Goal: Task Accomplishment & Management: Manage account settings

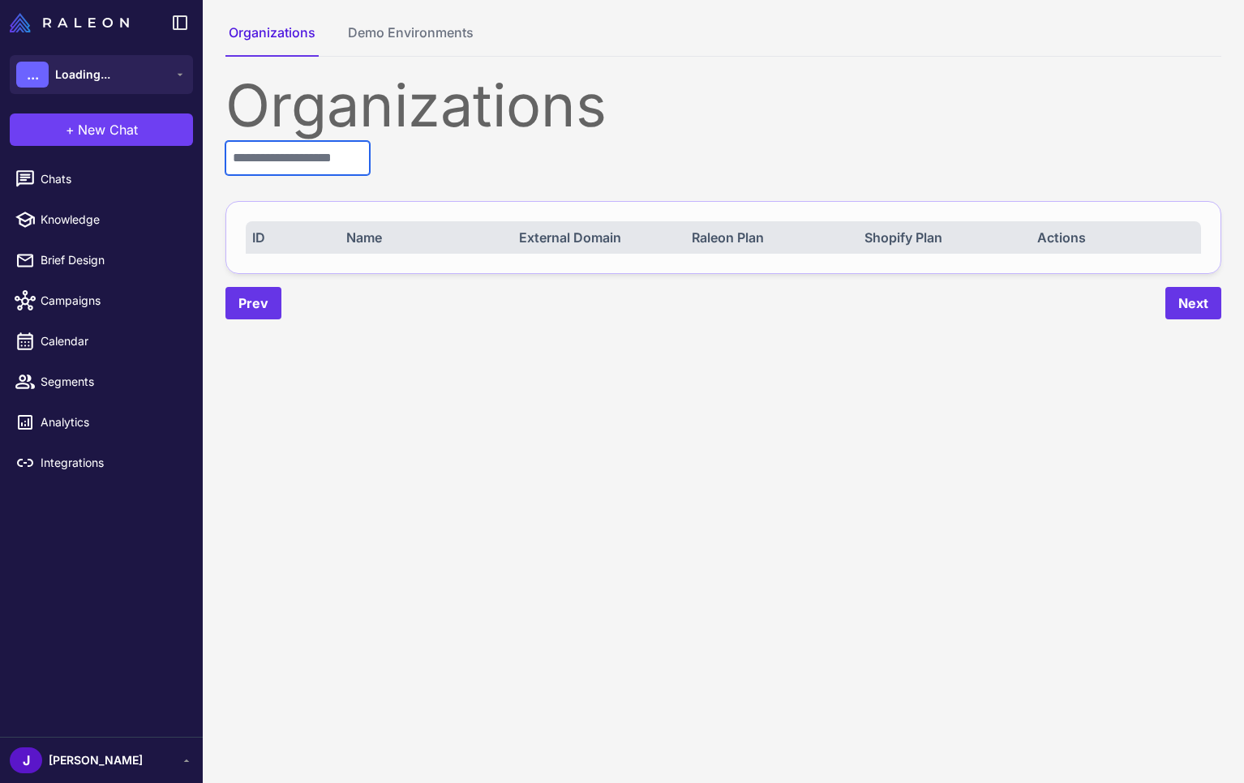
click at [261, 157] on input "text" at bounding box center [297, 158] width 144 height 34
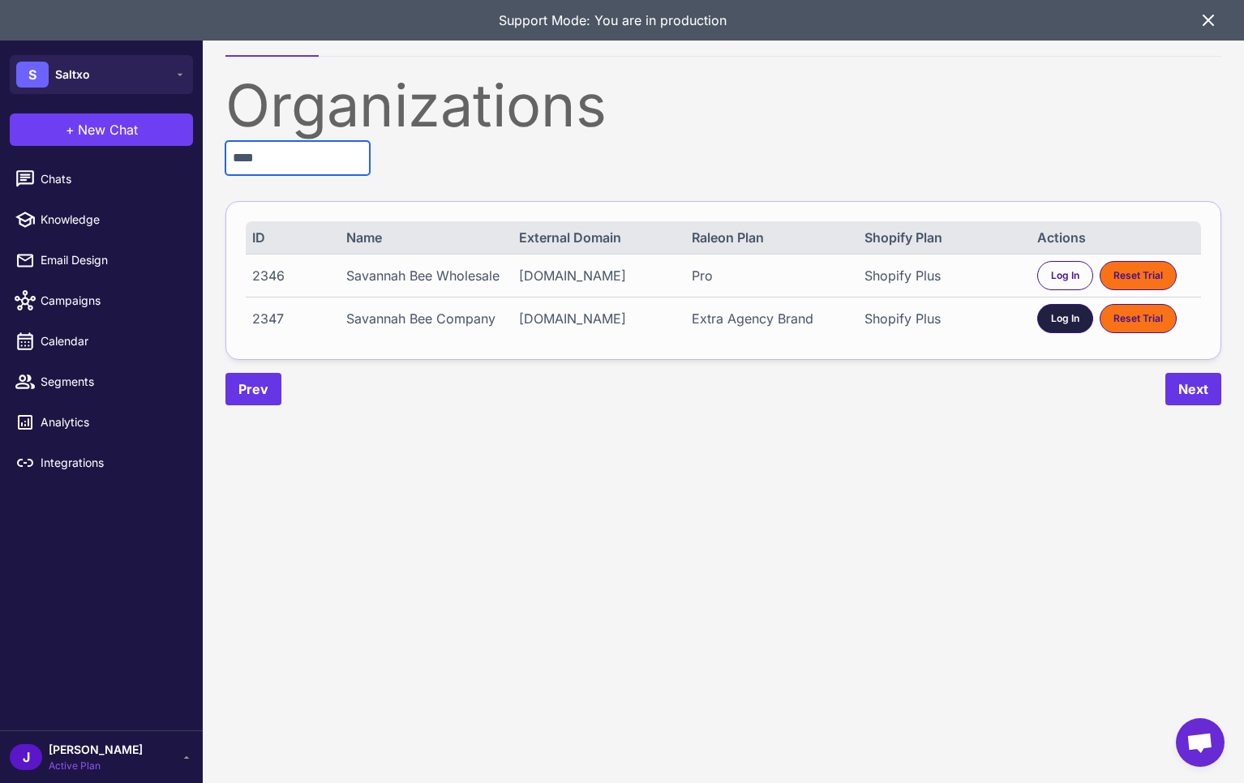
type input "****"
click at [1056, 326] on div "Log In" at bounding box center [1065, 318] width 56 height 29
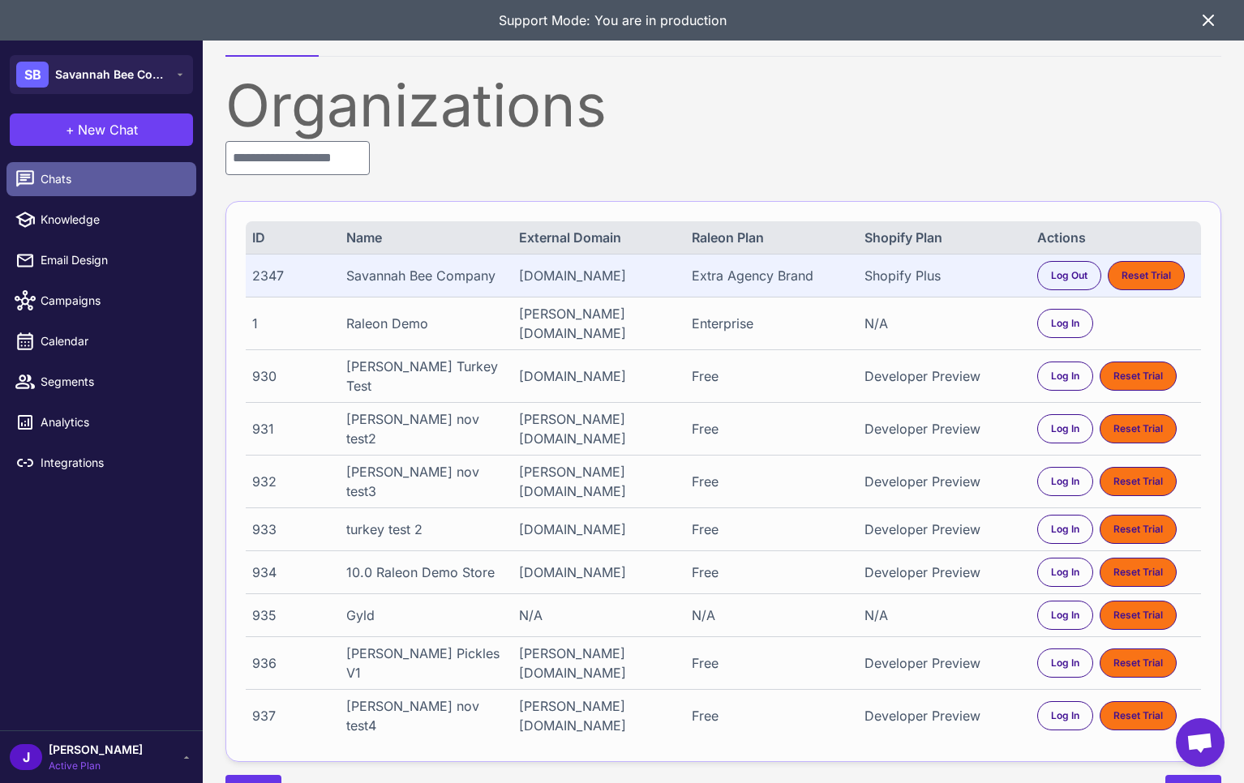
click at [63, 170] on span "Chats" at bounding box center [112, 179] width 143 height 18
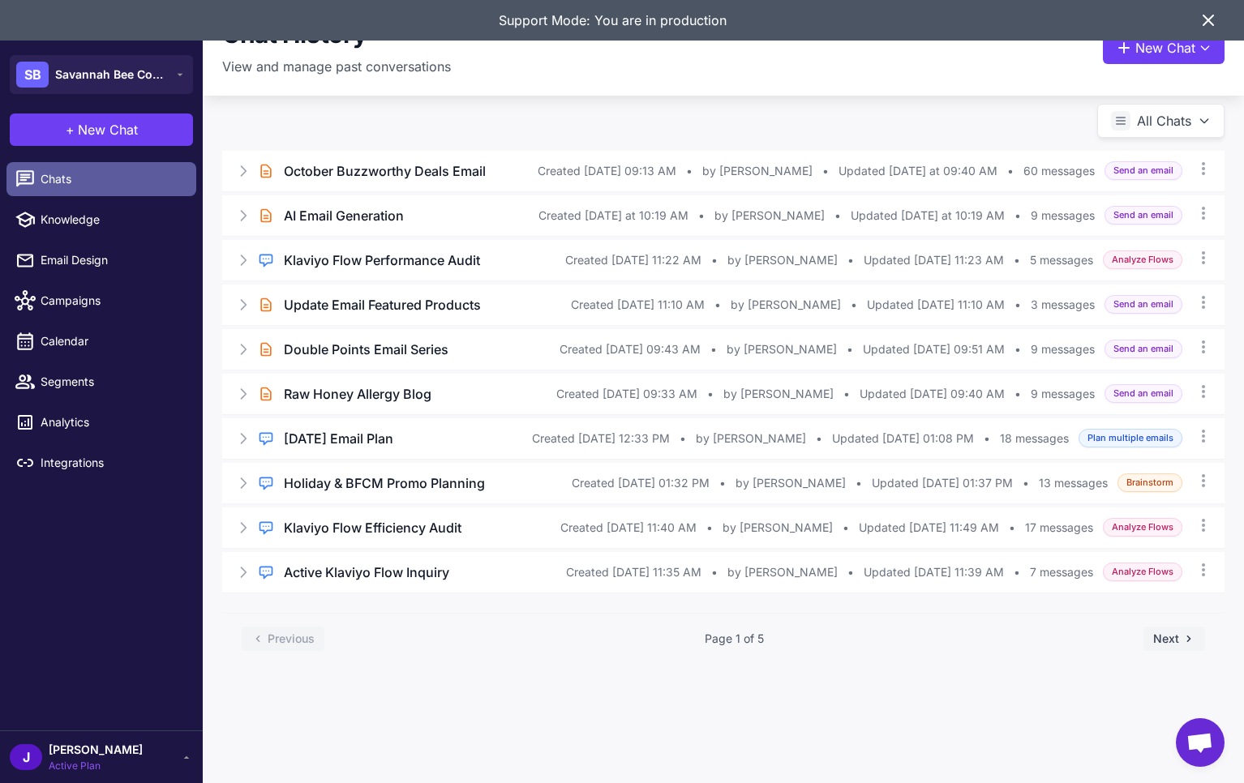
click at [87, 170] on span "Chats" at bounding box center [112, 179] width 143 height 18
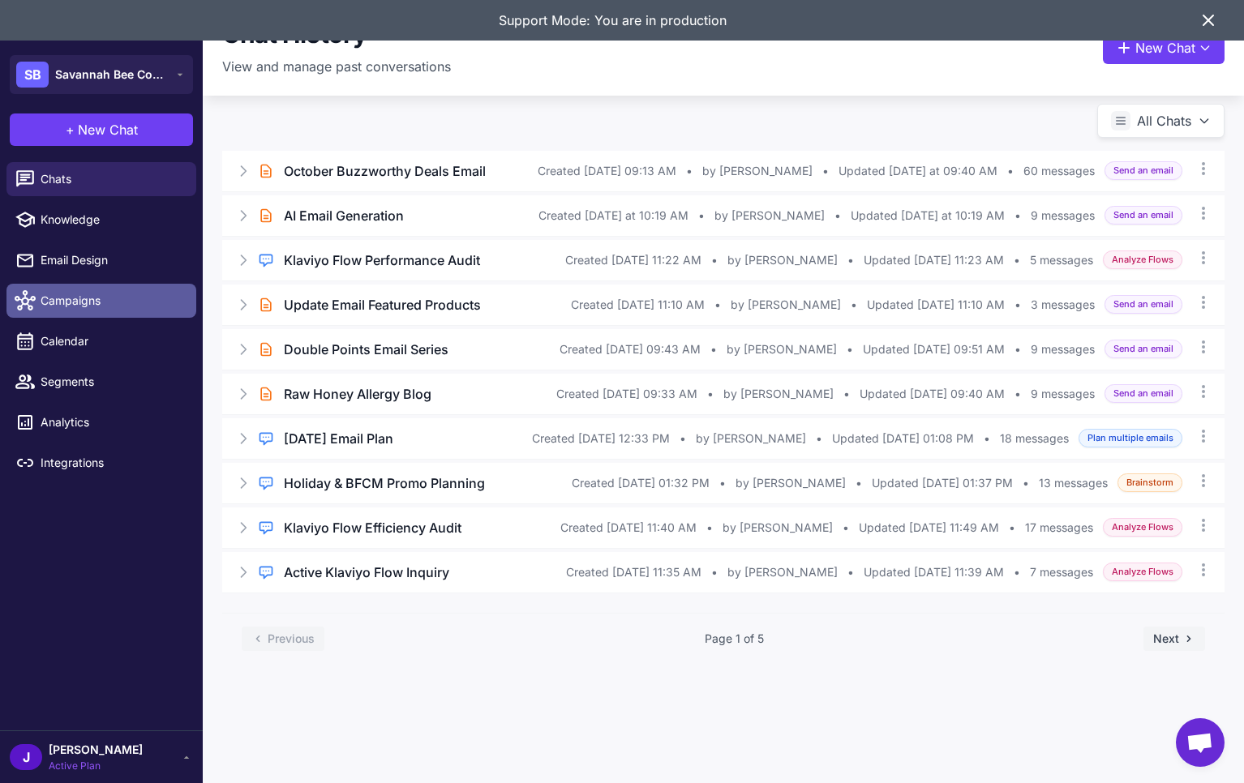
click at [89, 290] on link "Campaigns" at bounding box center [101, 301] width 190 height 34
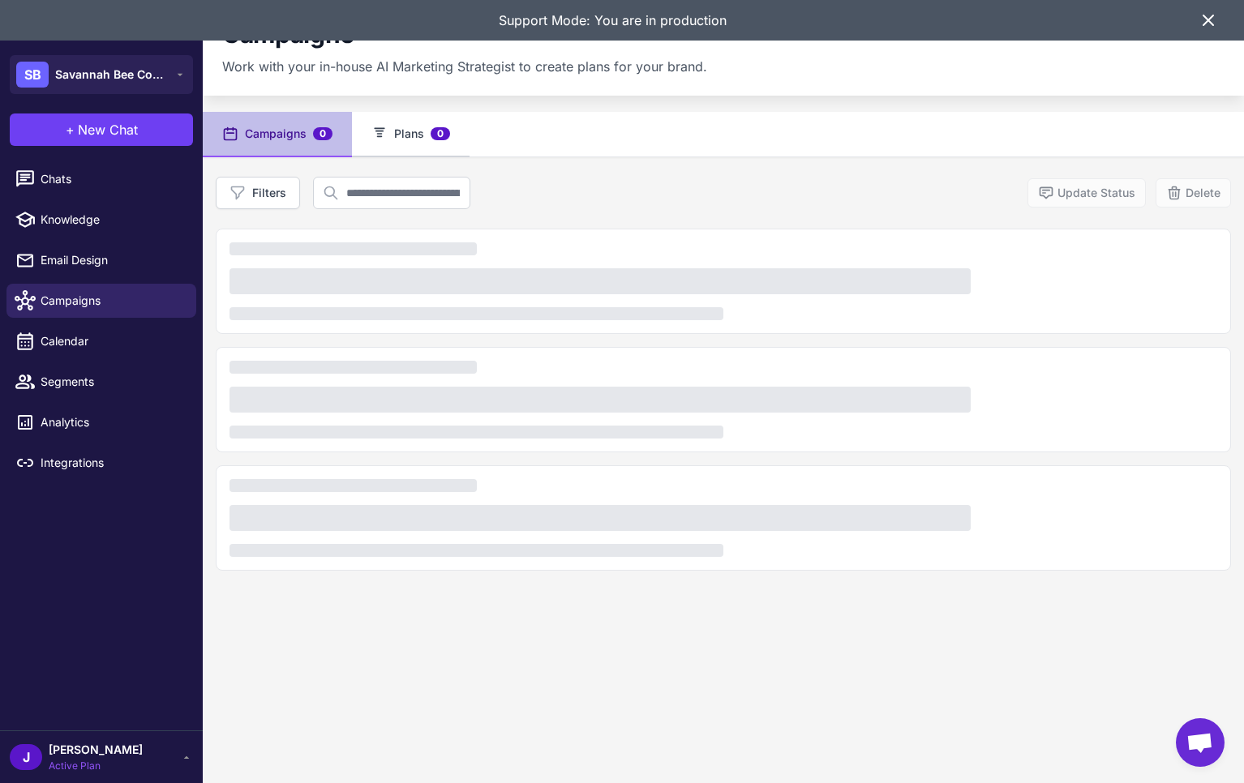
click at [416, 129] on button "Plans 0" at bounding box center [411, 134] width 118 height 45
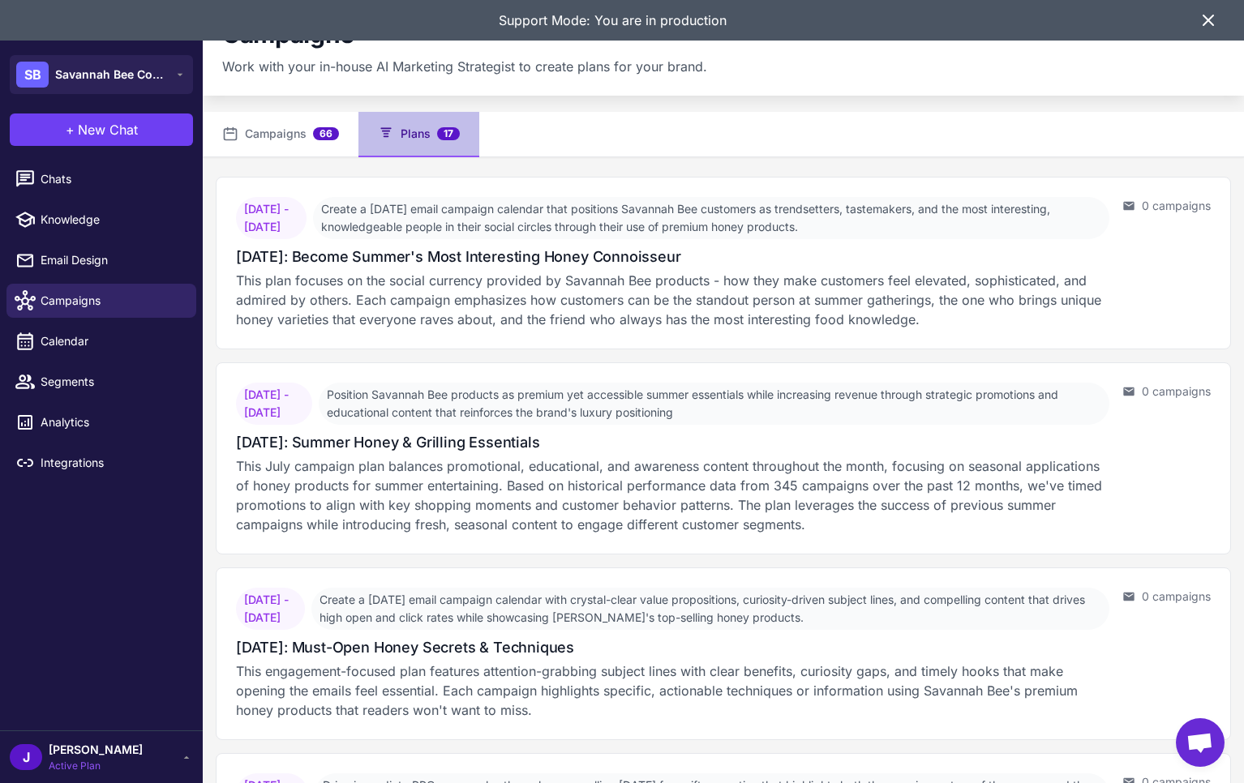
click at [425, 132] on button "Plans 17" at bounding box center [418, 134] width 121 height 45
click at [321, 152] on button "Campaigns 66" at bounding box center [281, 134] width 156 height 45
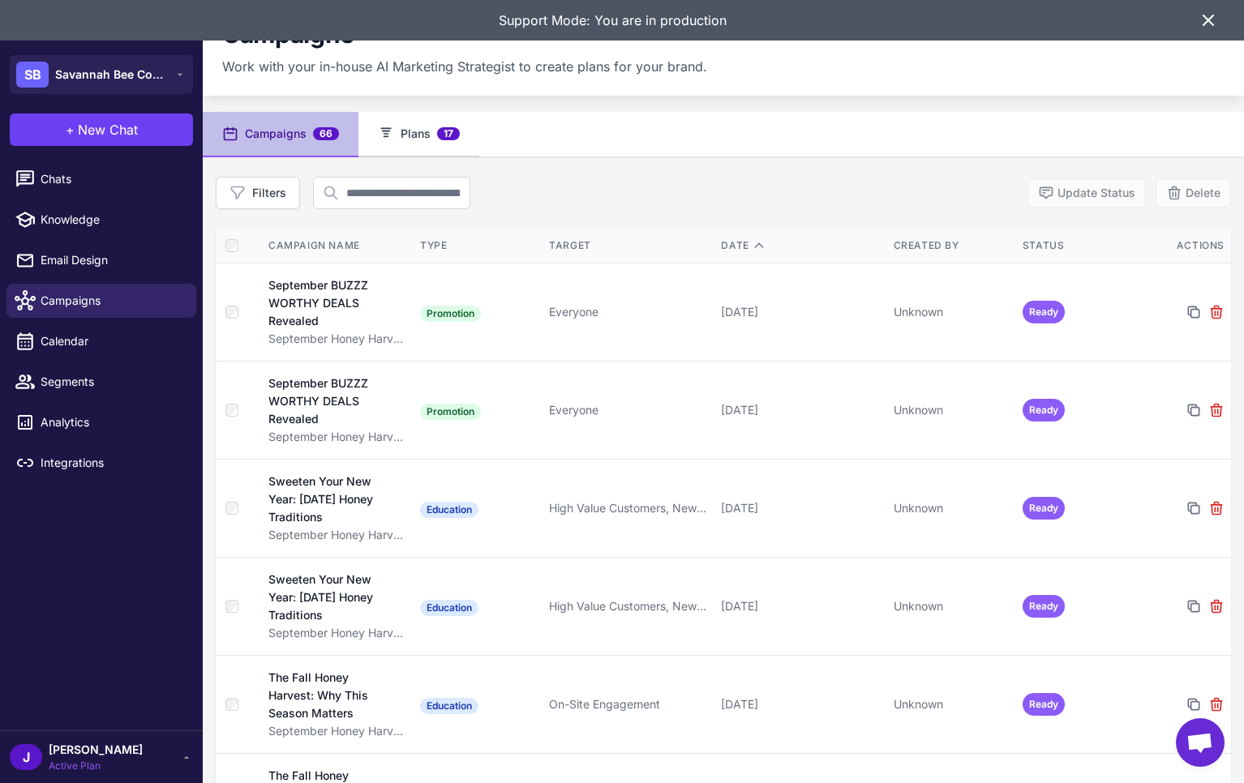
click at [431, 136] on button "Plans 17" at bounding box center [418, 134] width 121 height 45
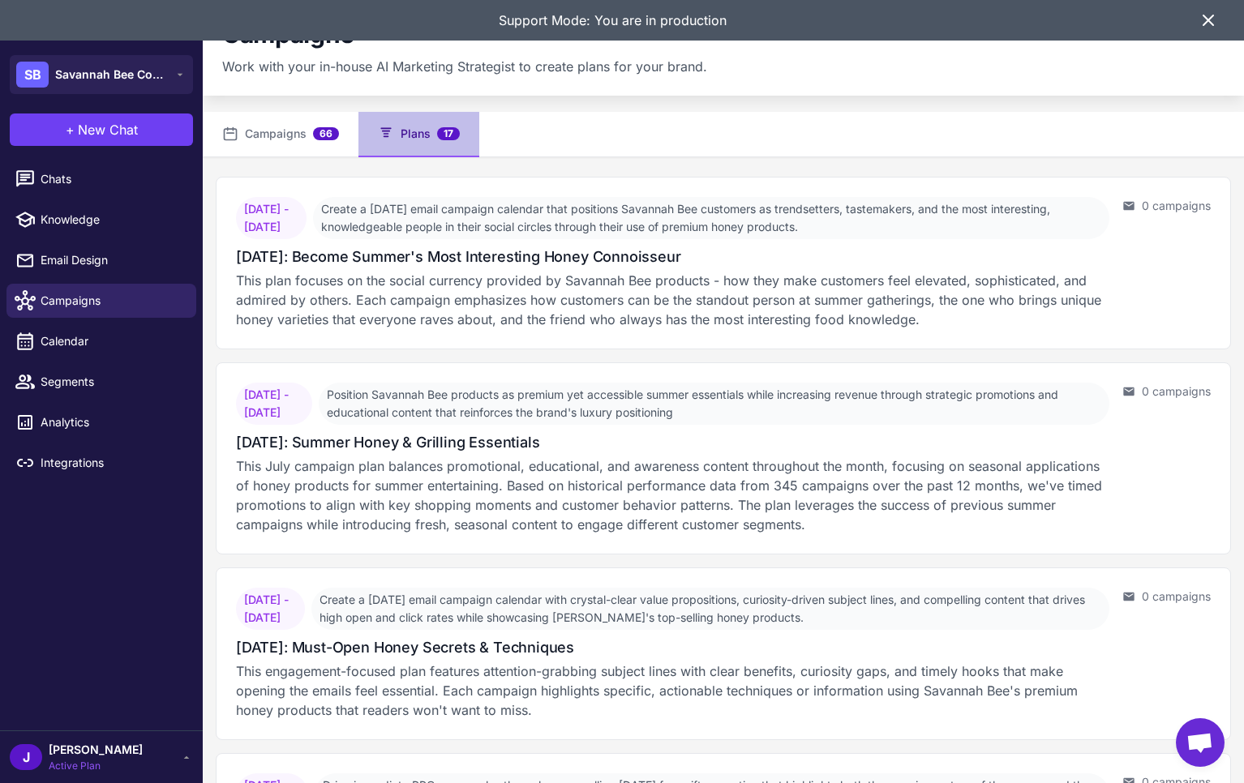
click at [656, 95] on content "Campaigns Work with your in-house AI Marketing Strategist to create plans for y…" at bounding box center [723, 391] width 1041 height 783
click at [1223, 32] on div "Support Mode: You are in production" at bounding box center [622, 20] width 1244 height 41
click at [1210, 15] on icon at bounding box center [1207, 20] width 19 height 19
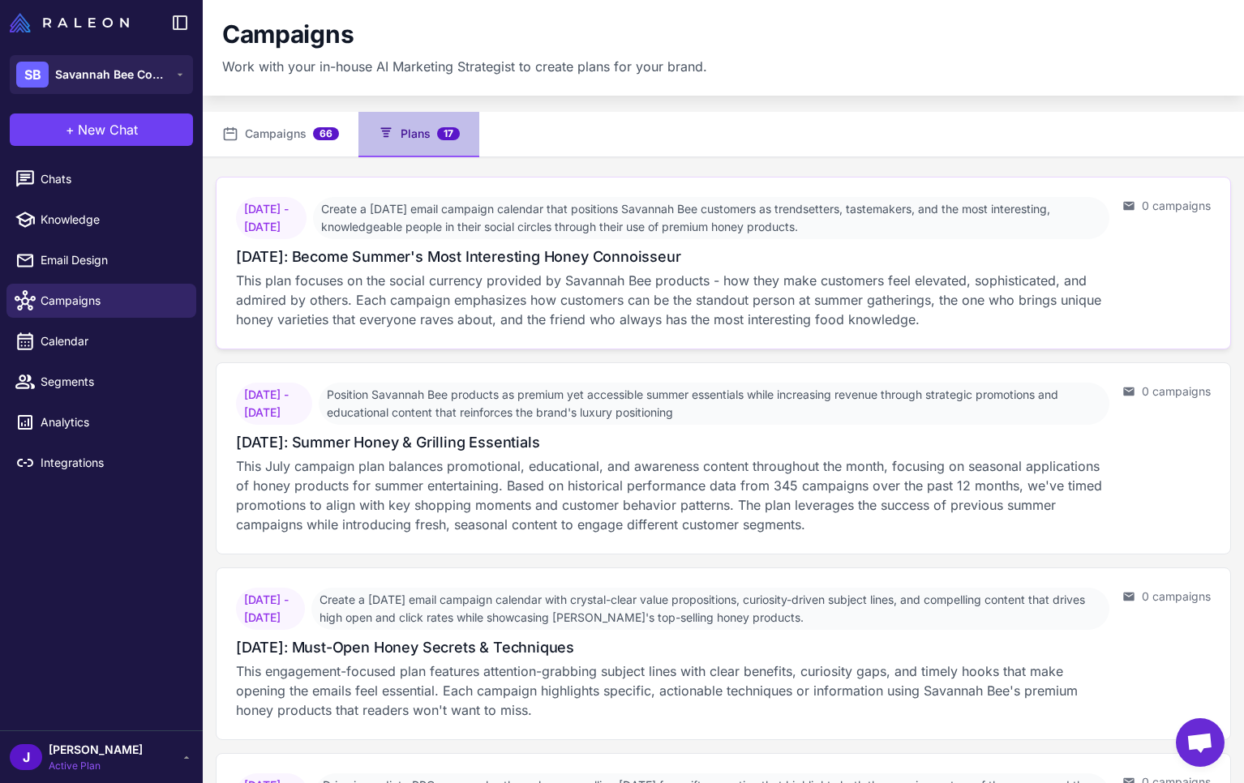
click at [465, 235] on span "Create a July 2025 email campaign calendar that positions Savannah Bee customer…" at bounding box center [711, 218] width 796 height 42
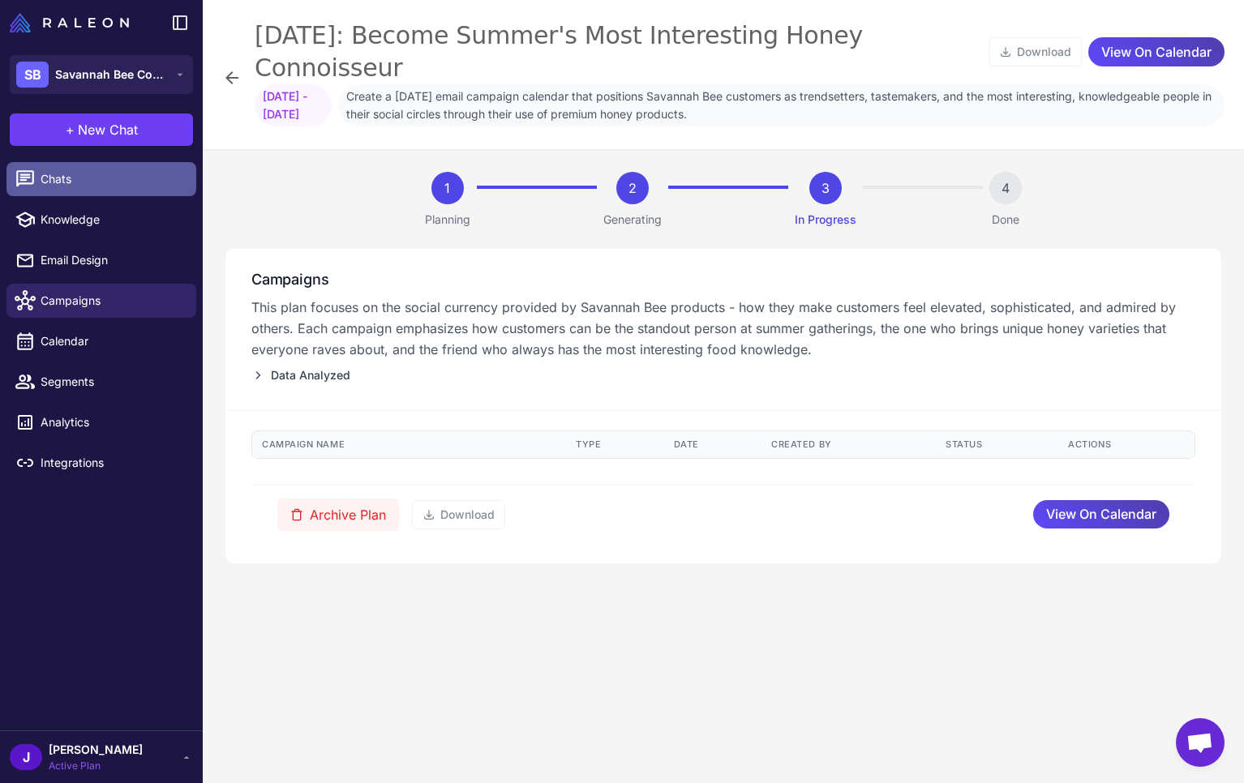
click at [58, 182] on span "Chats" at bounding box center [112, 179] width 143 height 18
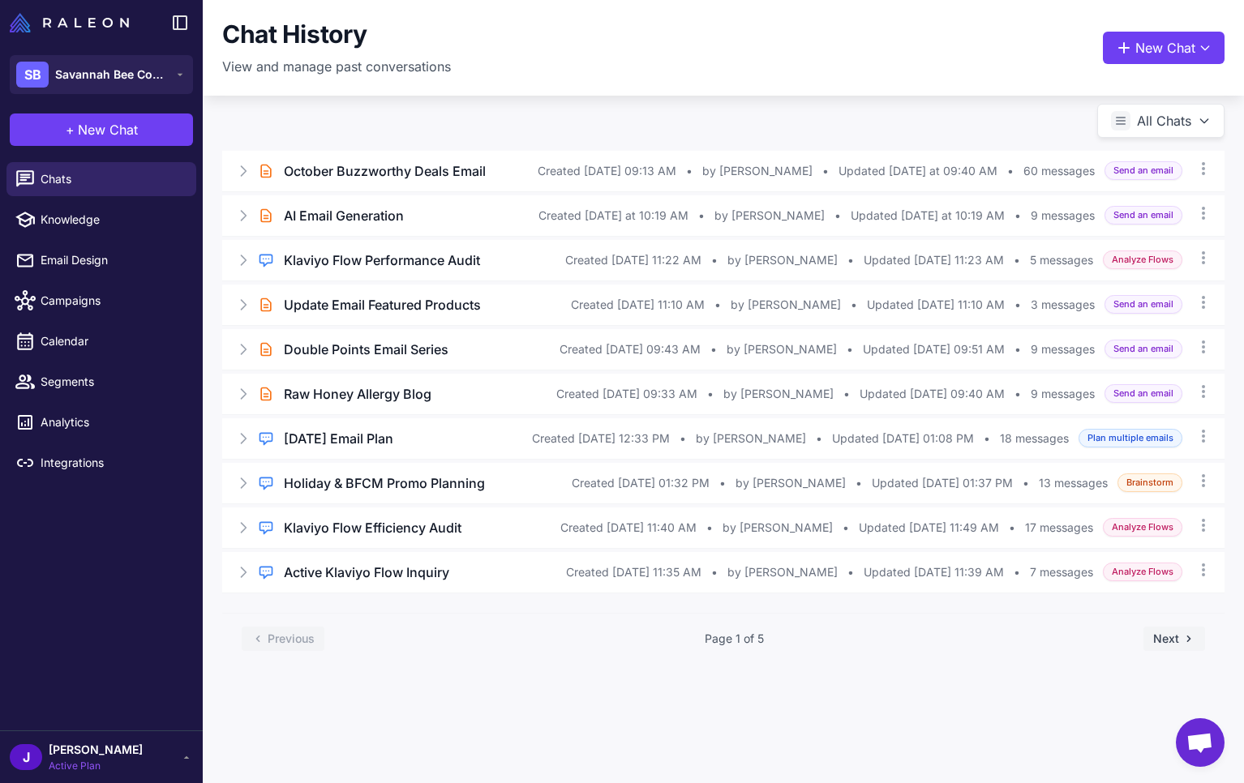
click at [295, 747] on div "Chat History View and manage past conversations New Chat All Chats Brief Chat O…" at bounding box center [723, 391] width 1041 height 783
click at [639, 120] on div "Brief Chat October Buzzworthy Deals Email Created Sep 23, 2025, 09:13 AM • by t…" at bounding box center [723, 398] width 1041 height 572
drag, startPoint x: 627, startPoint y: 119, endPoint x: 634, endPoint y: 130, distance: 12.8
click at [627, 119] on div "Brief Chat October Buzzworthy Deals Email Created Sep 23, 2025, 09:13 AM • by t…" at bounding box center [723, 398] width 1041 height 572
click at [96, 736] on div "J Jay Active Plan" at bounding box center [101, 757] width 203 height 53
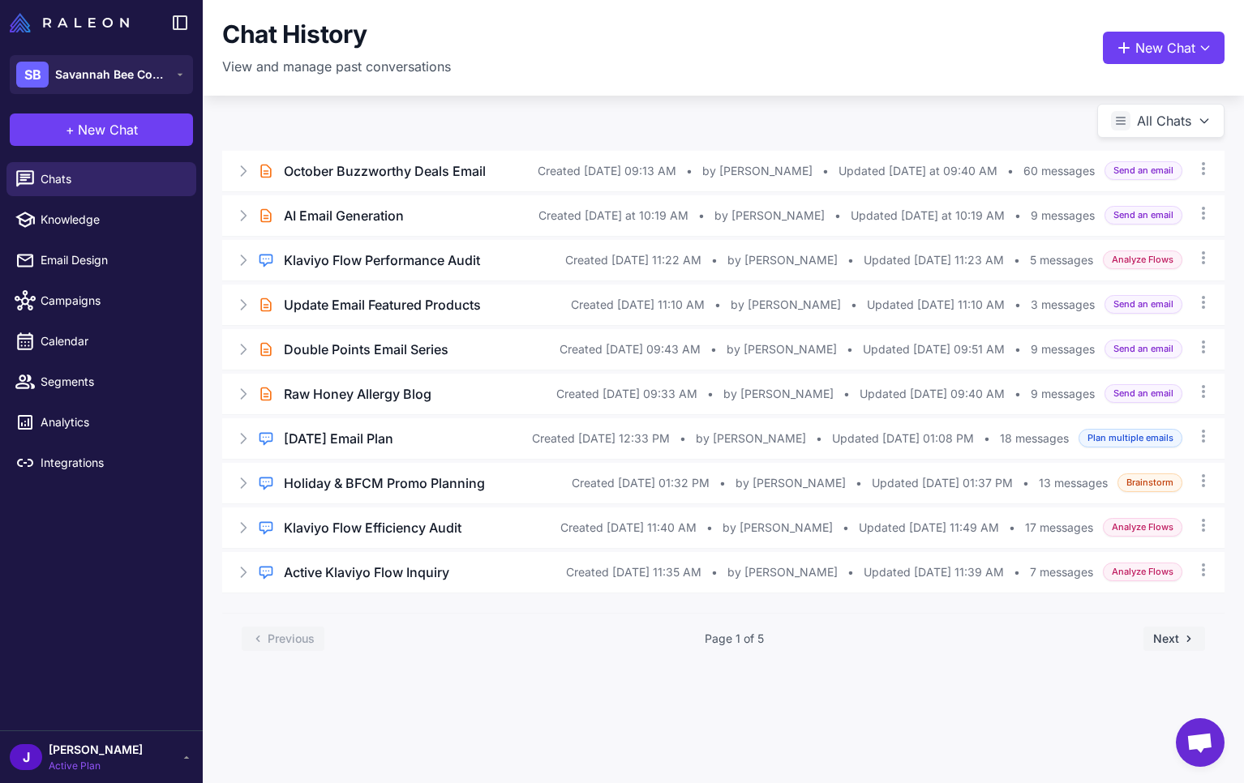
click at [79, 754] on span "[PERSON_NAME]" at bounding box center [96, 750] width 94 height 18
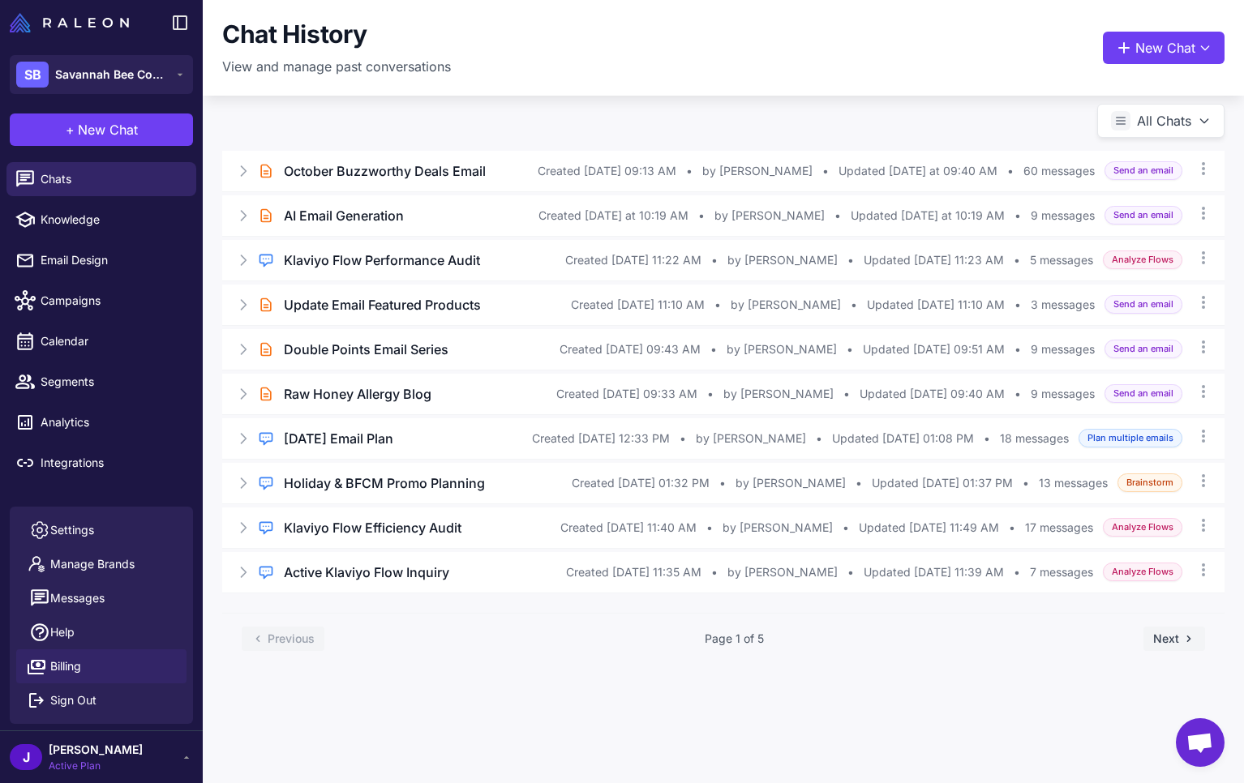
click at [79, 664] on span "Billing" at bounding box center [65, 667] width 31 height 18
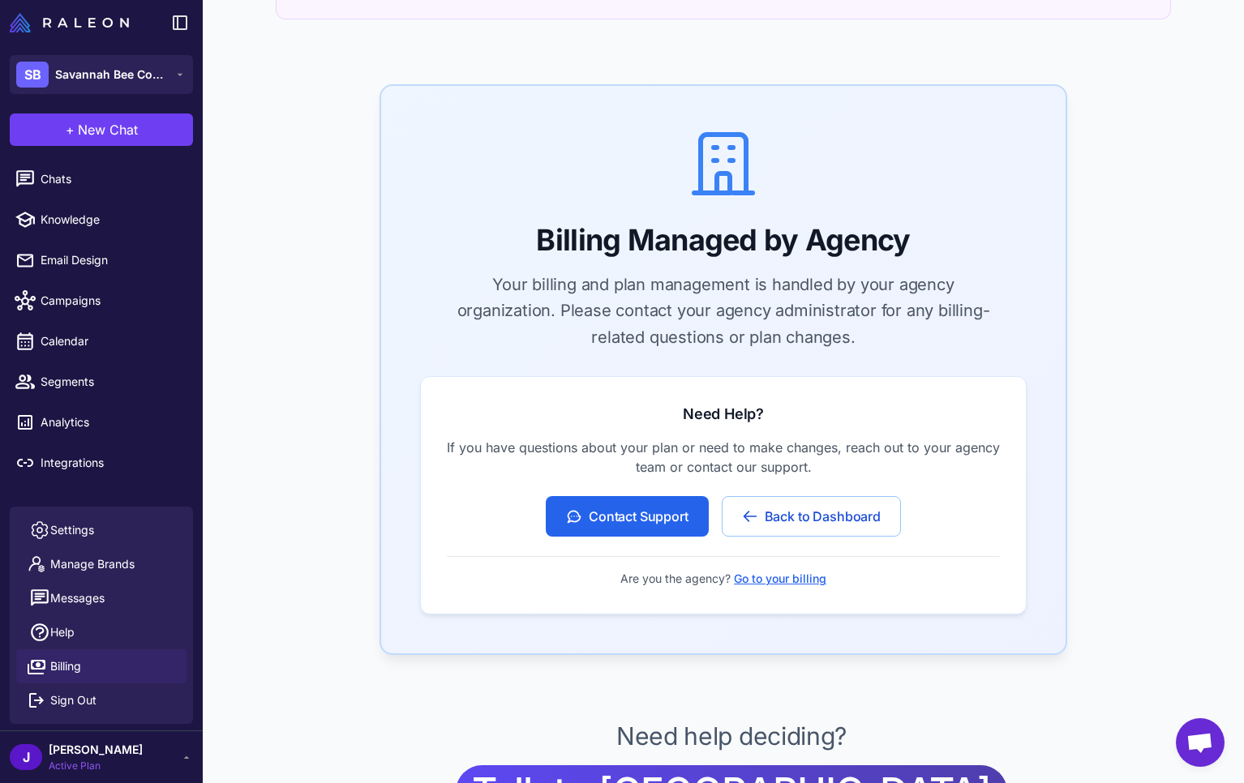
scroll to position [349, 0]
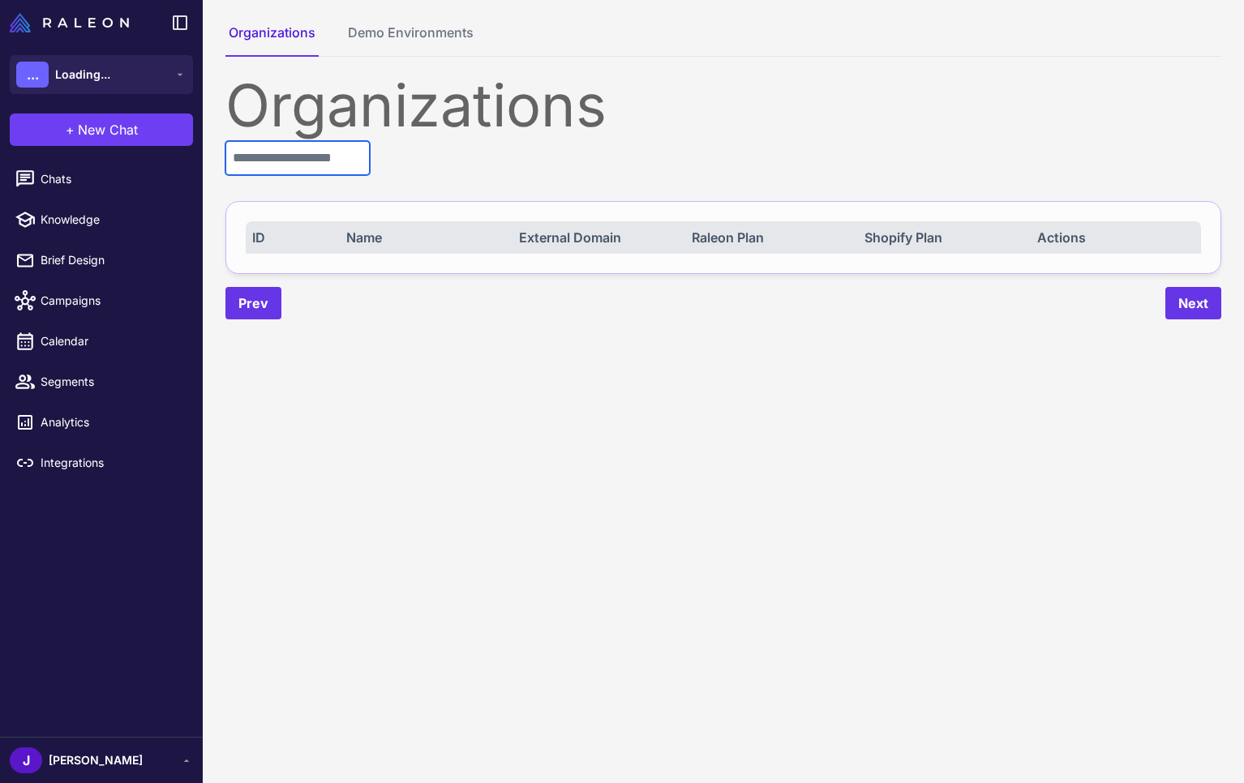
click at [306, 163] on input "text" at bounding box center [297, 158] width 144 height 34
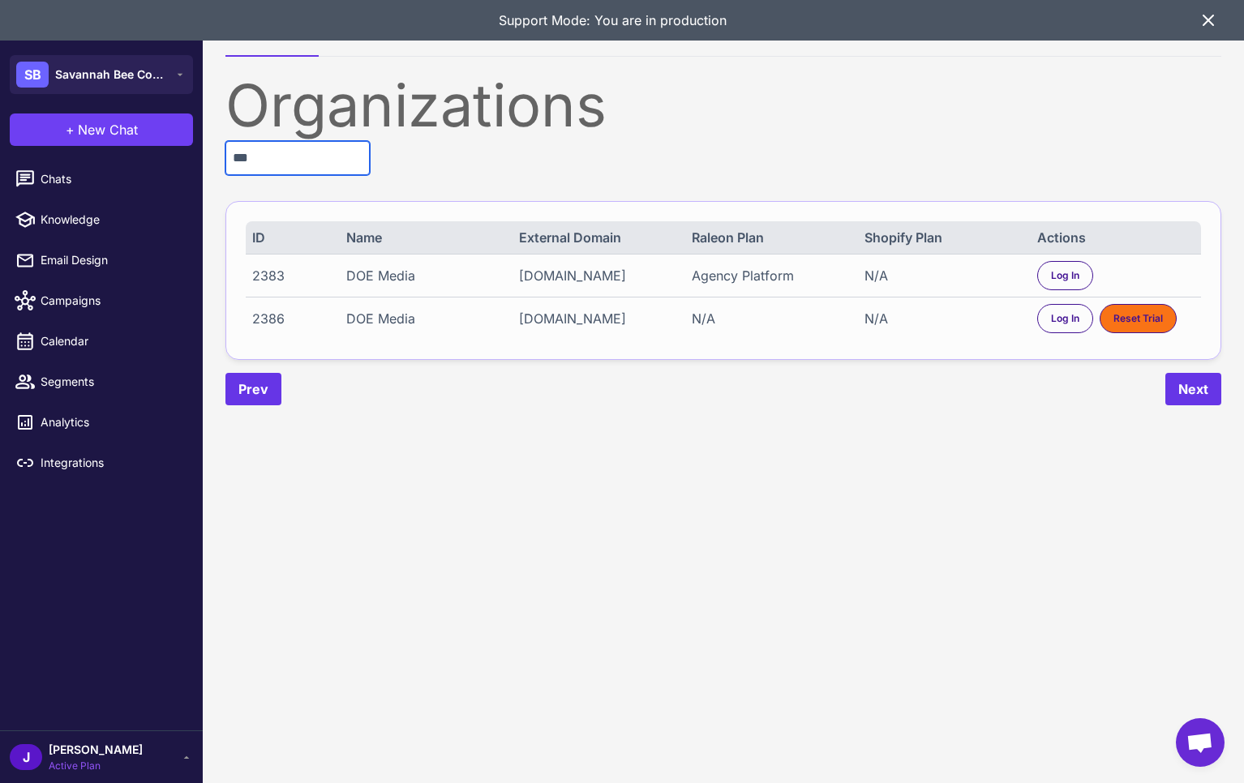
type input "***"
click at [737, 275] on div "Agency Platform" at bounding box center [770, 275] width 157 height 19
click at [1063, 276] on span "Log In" at bounding box center [1065, 275] width 28 height 15
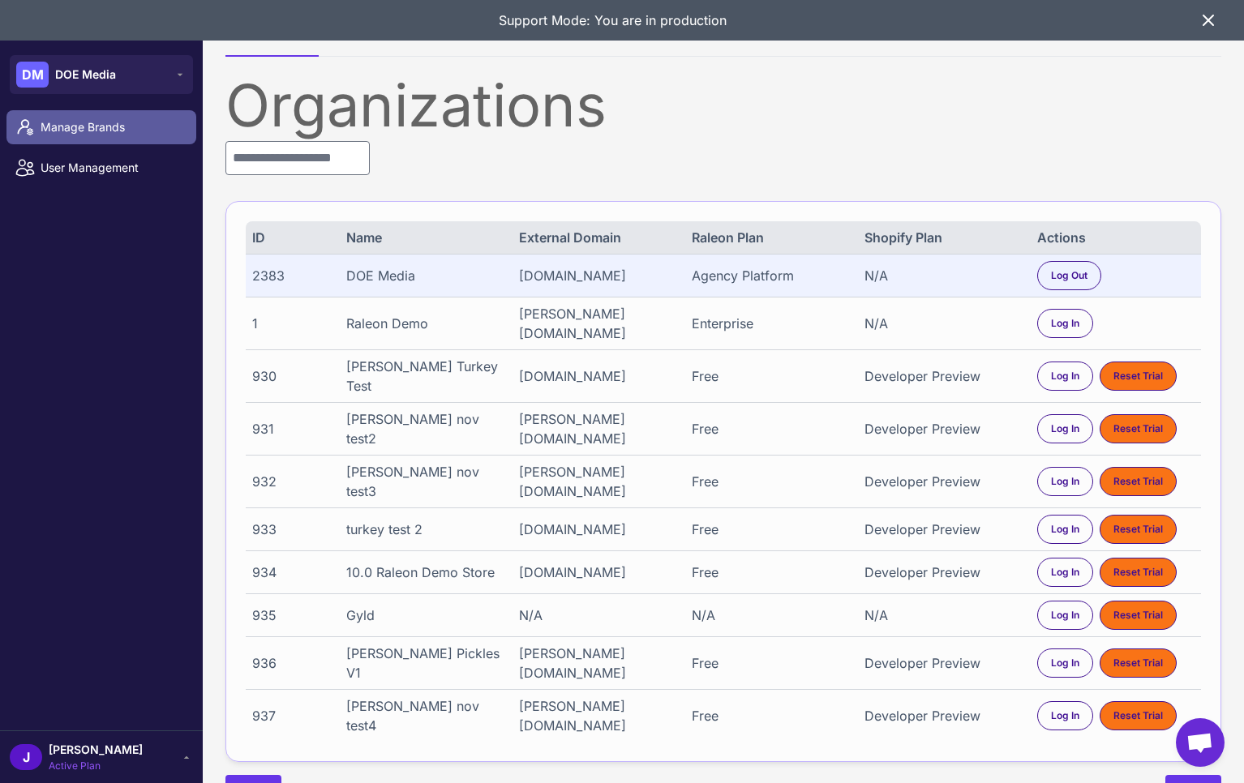
click at [80, 122] on span "Manage Brands" at bounding box center [112, 127] width 143 height 18
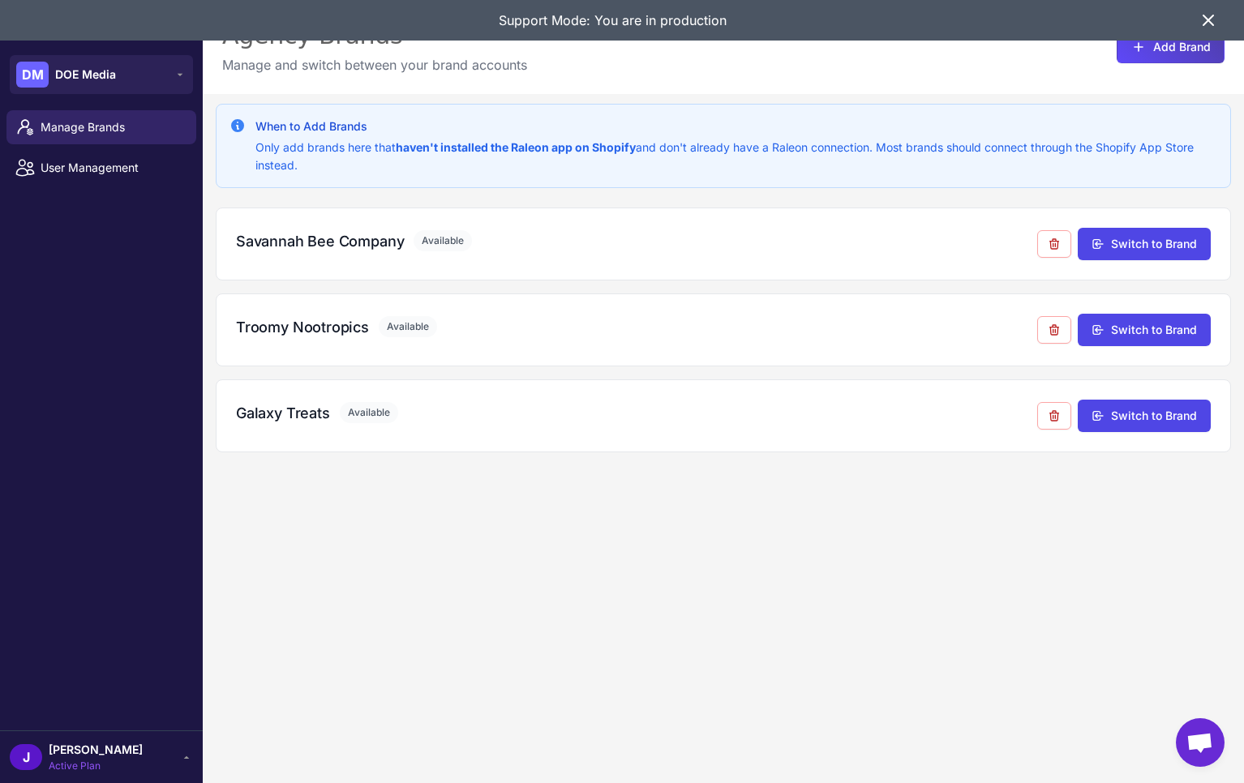
click at [460, 545] on div "When to Add Brands Only add brands here that haven't installed the Raleon app o…" at bounding box center [723, 485] width 1041 height 783
click at [1208, 17] on icon at bounding box center [1207, 20] width 19 height 19
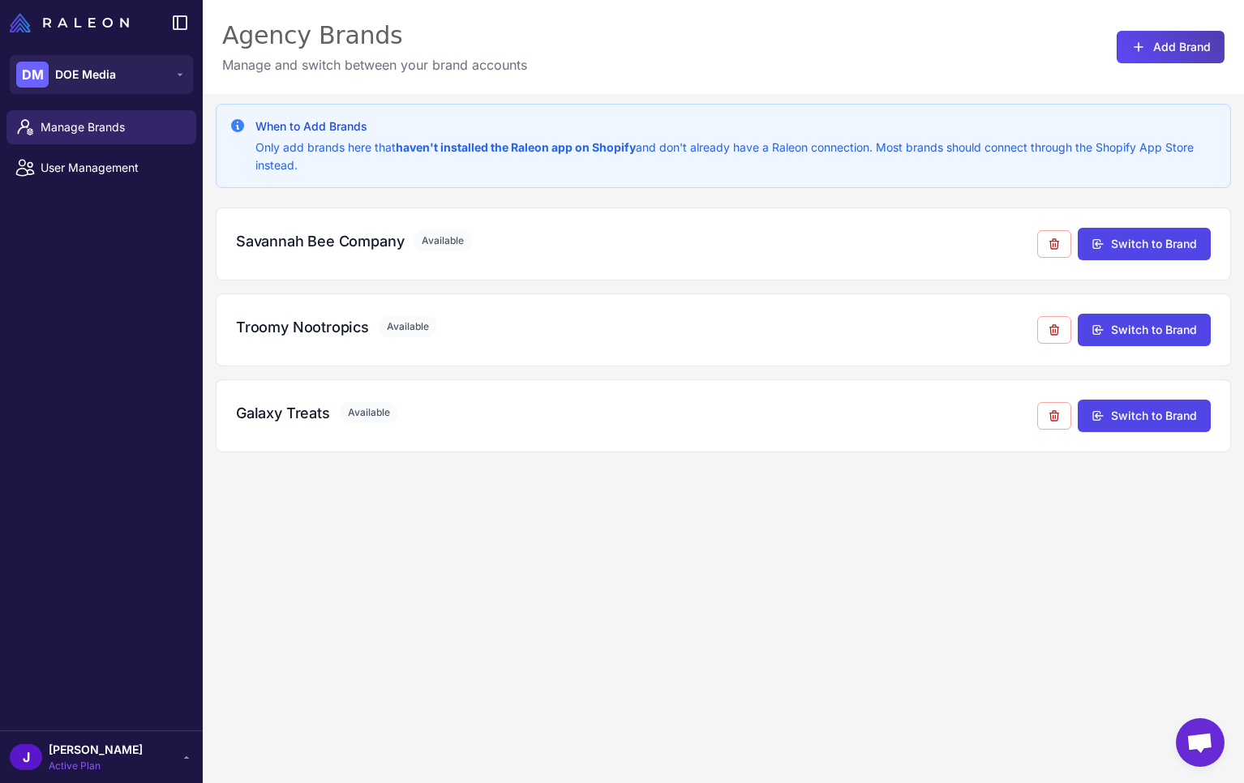
click at [574, 595] on div "When to Add Brands Only add brands here that haven't installed the Raleon app o…" at bounding box center [723, 485] width 1041 height 783
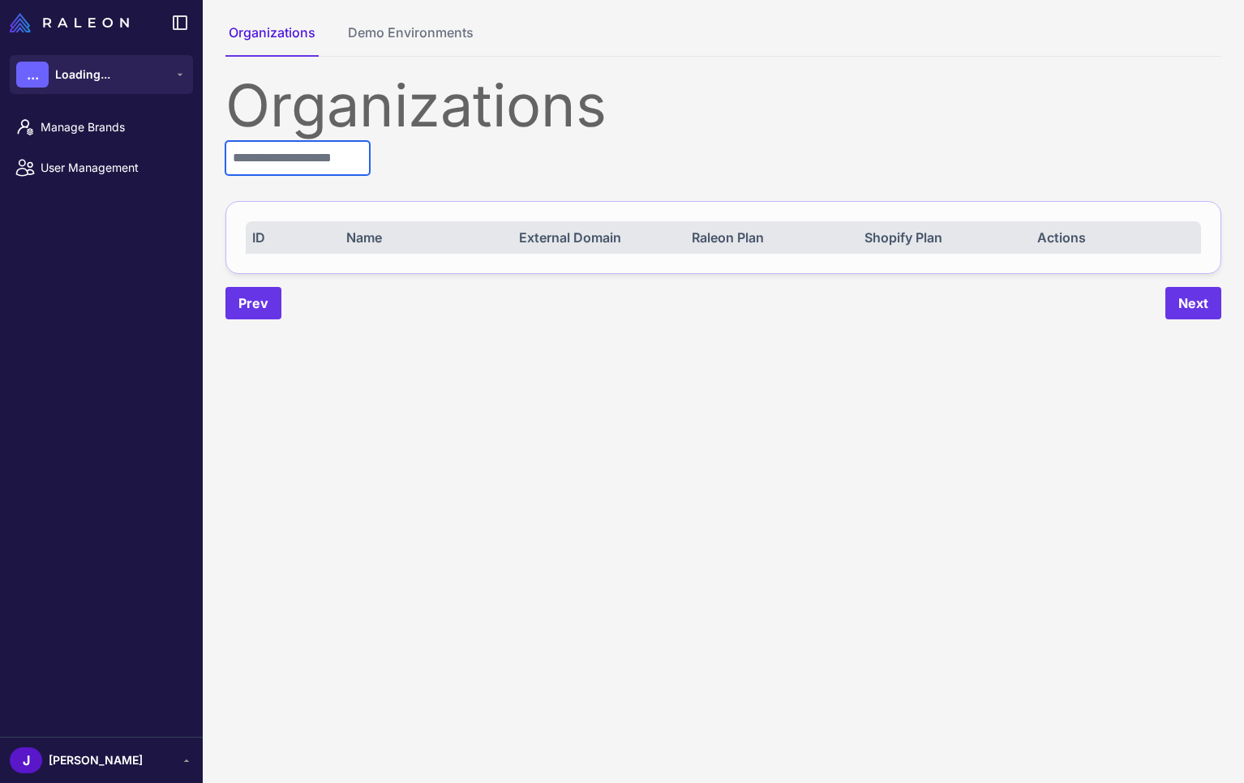
click at [297, 142] on input "text" at bounding box center [297, 158] width 144 height 34
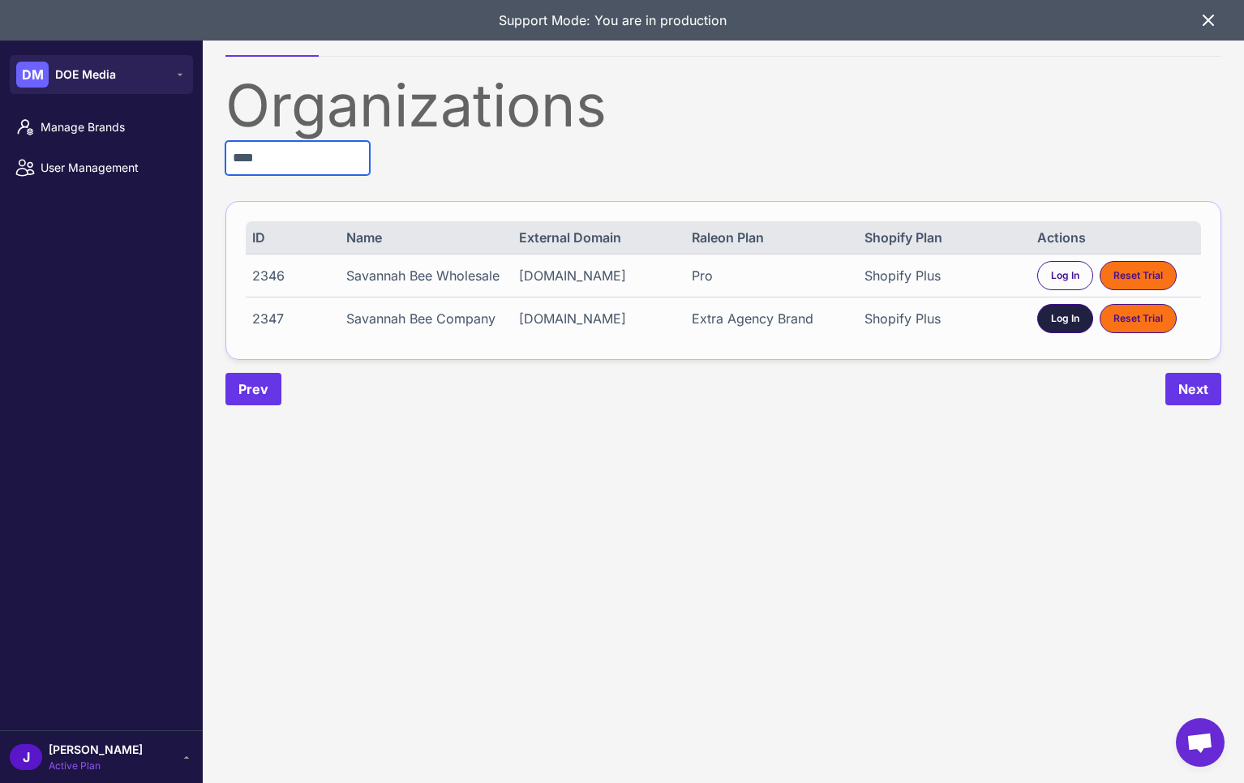
type input "****"
click at [1069, 314] on span "Log In" at bounding box center [1065, 318] width 28 height 15
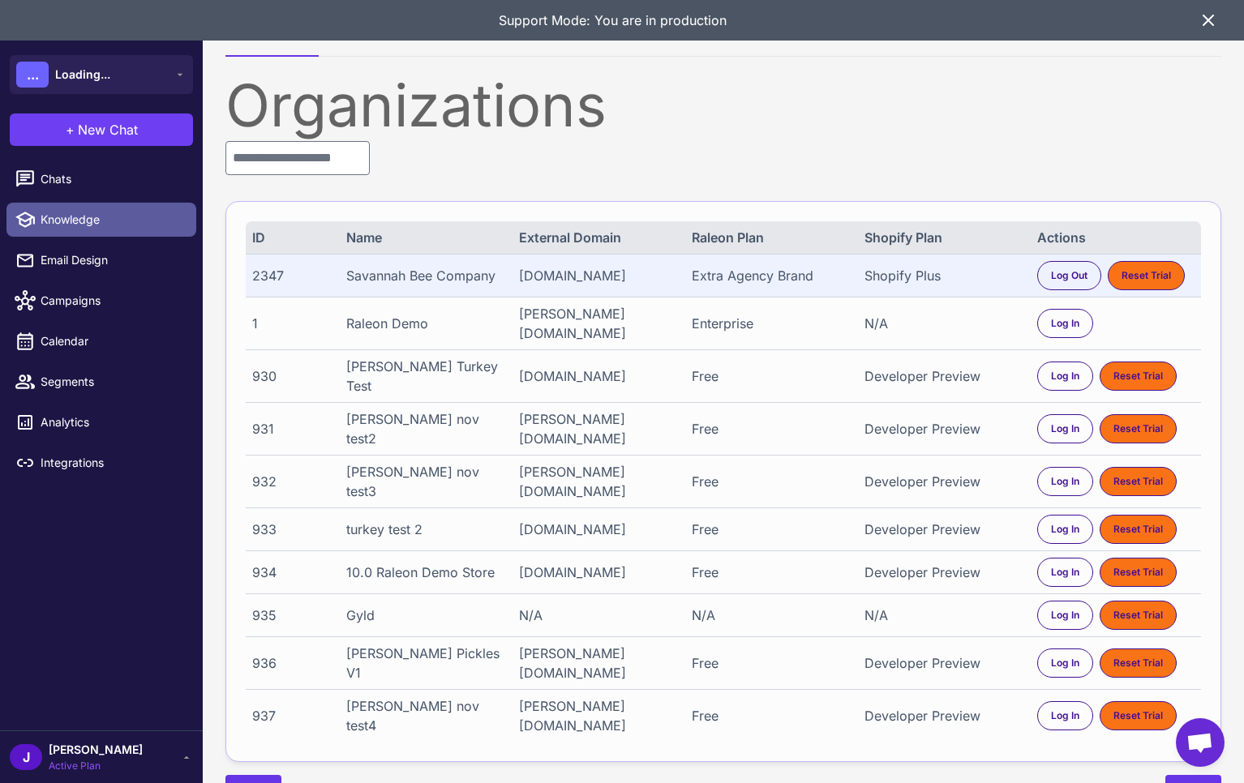
click at [75, 231] on link "Knowledge" at bounding box center [101, 220] width 190 height 34
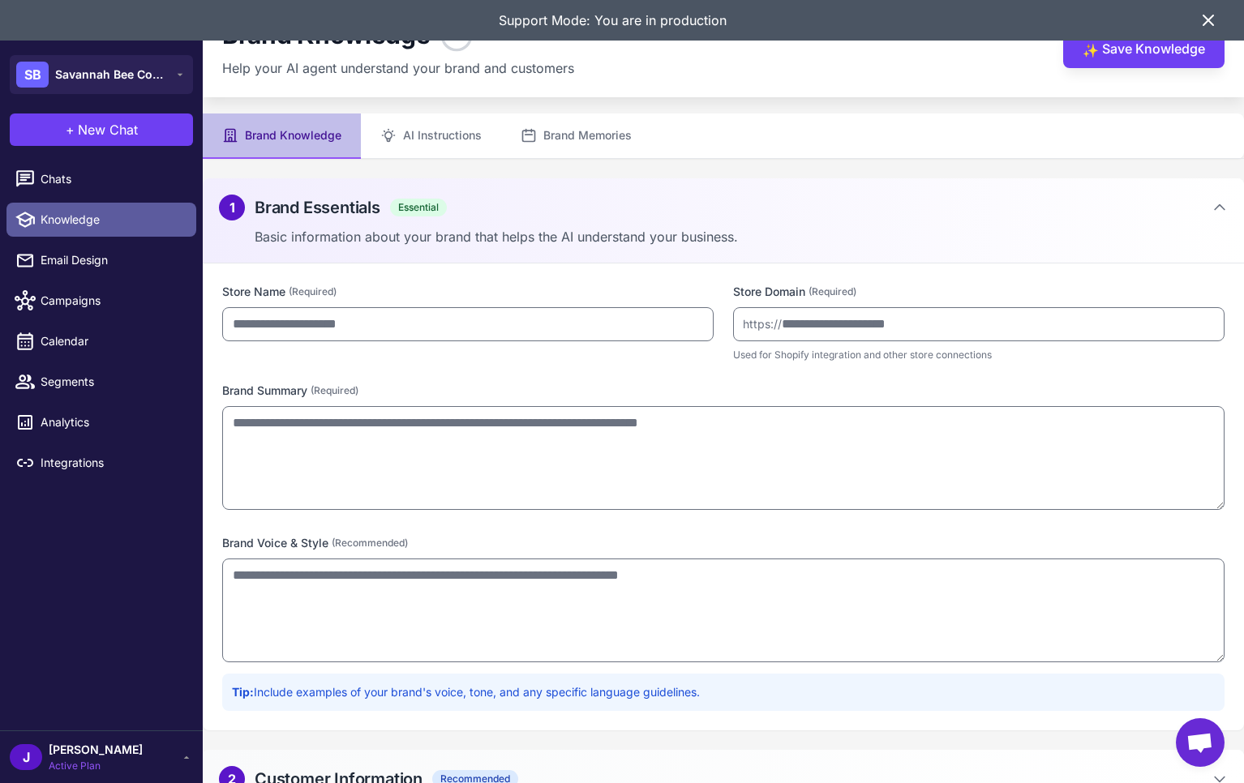
type input "**********"
type textarea "**********"
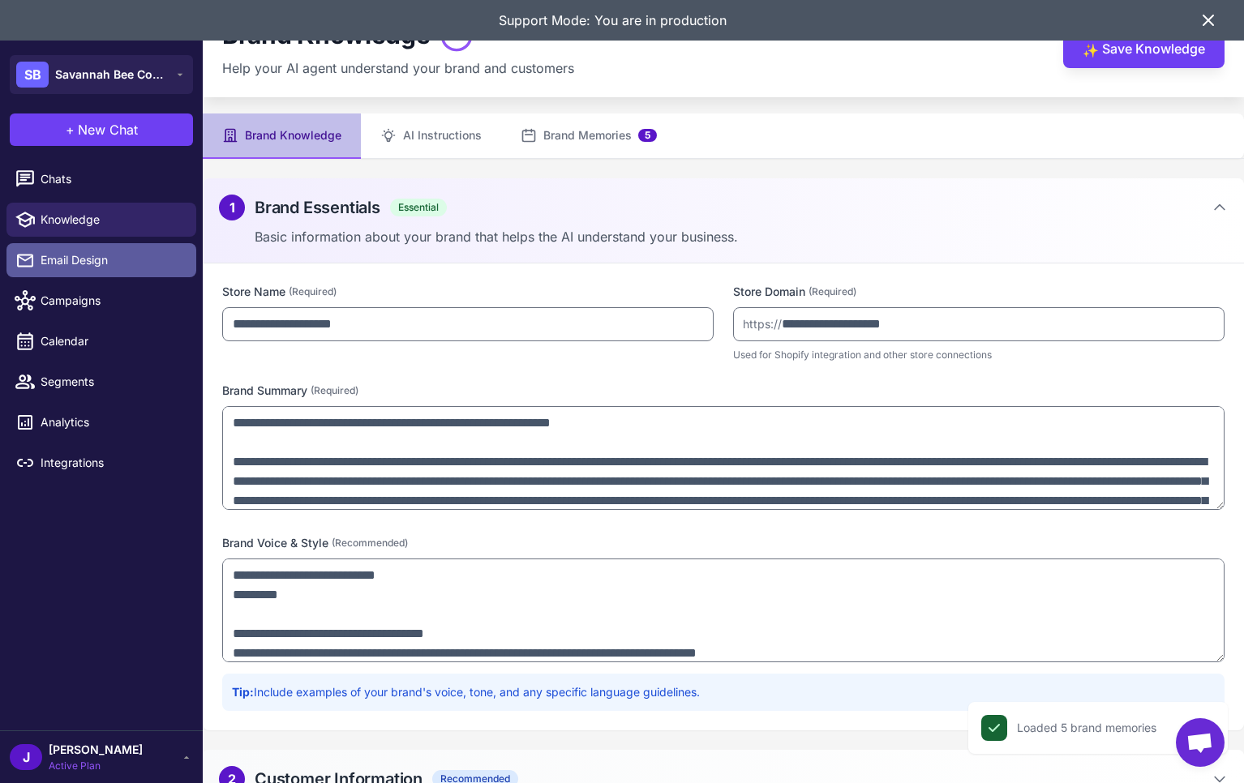
click at [85, 261] on span "Email Design" at bounding box center [112, 260] width 143 height 18
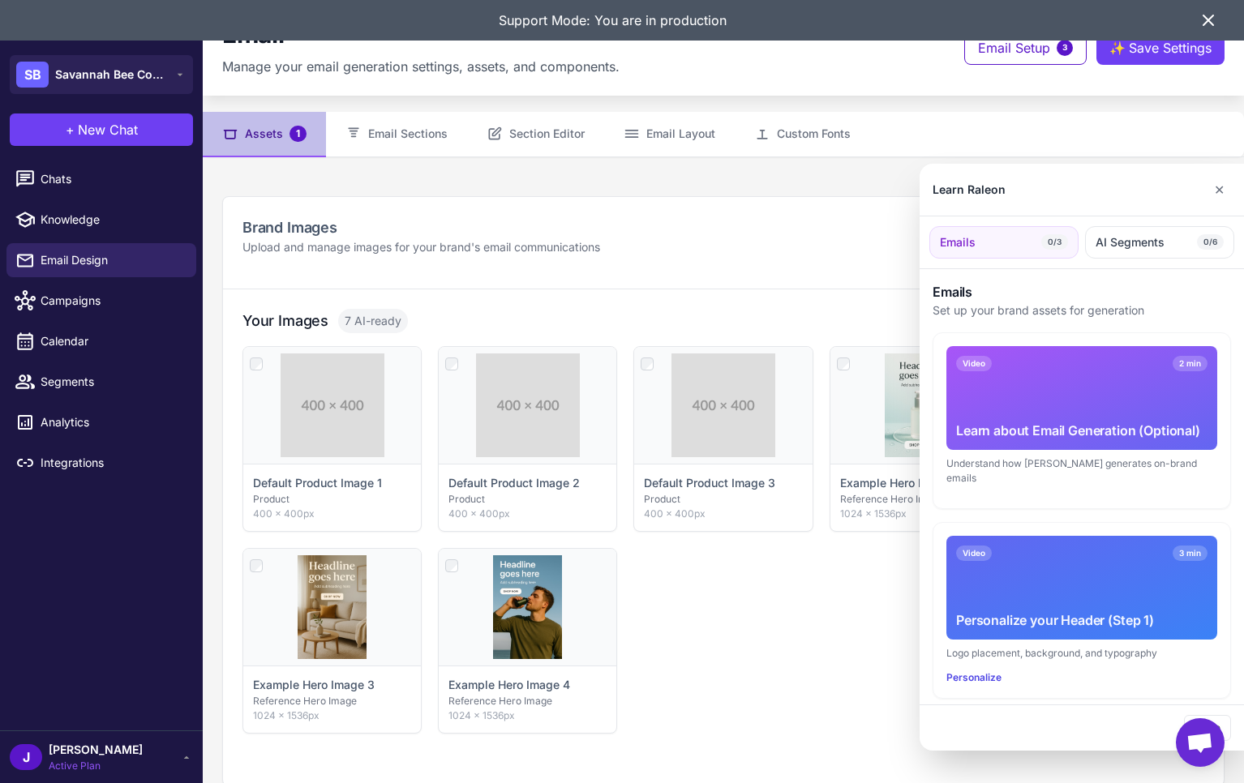
click at [83, 226] on div at bounding box center [622, 391] width 1244 height 783
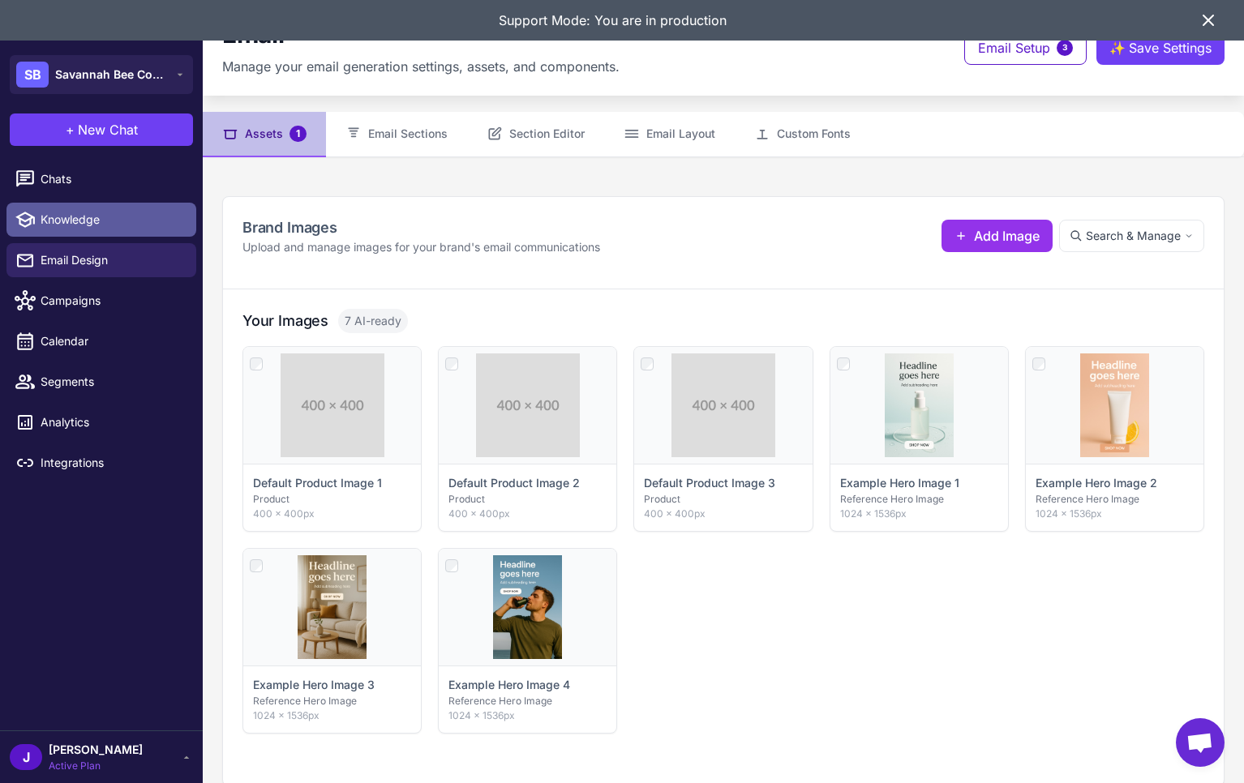
click at [84, 228] on span "Knowledge" at bounding box center [112, 220] width 143 height 18
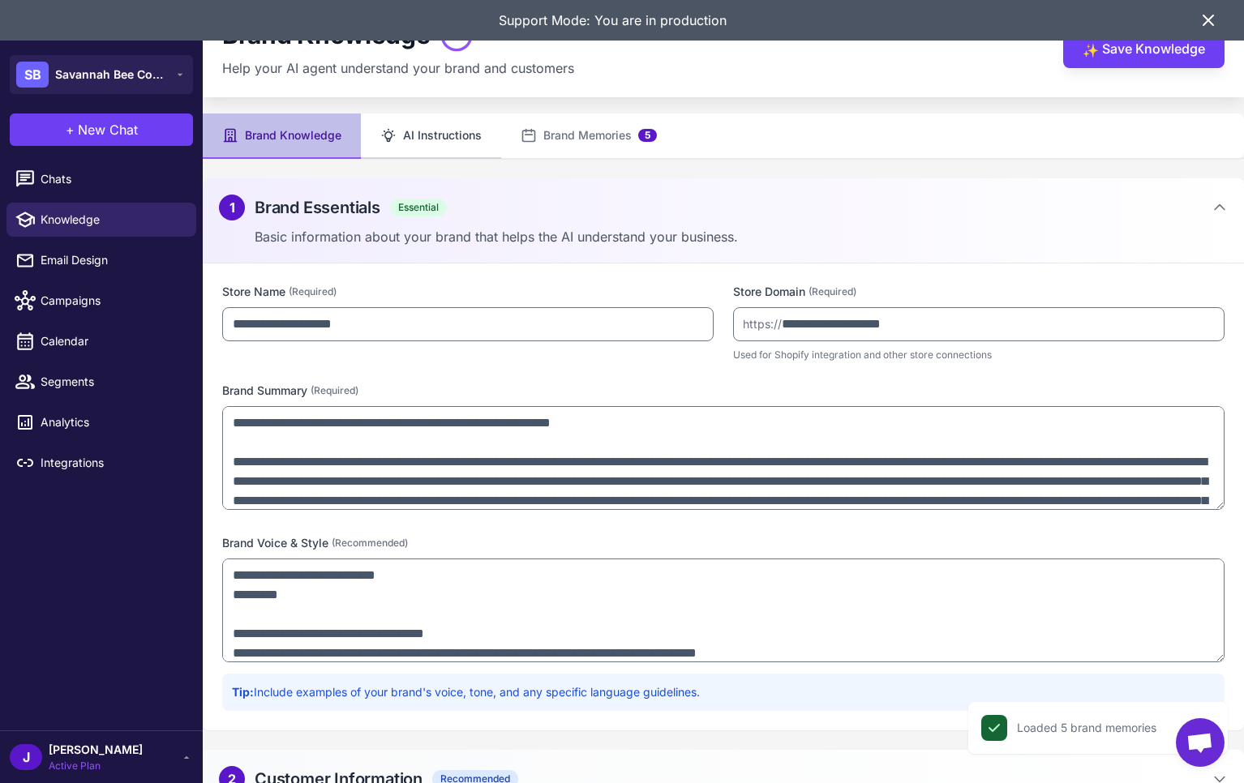
click at [444, 129] on button "AI Instructions" at bounding box center [431, 136] width 140 height 45
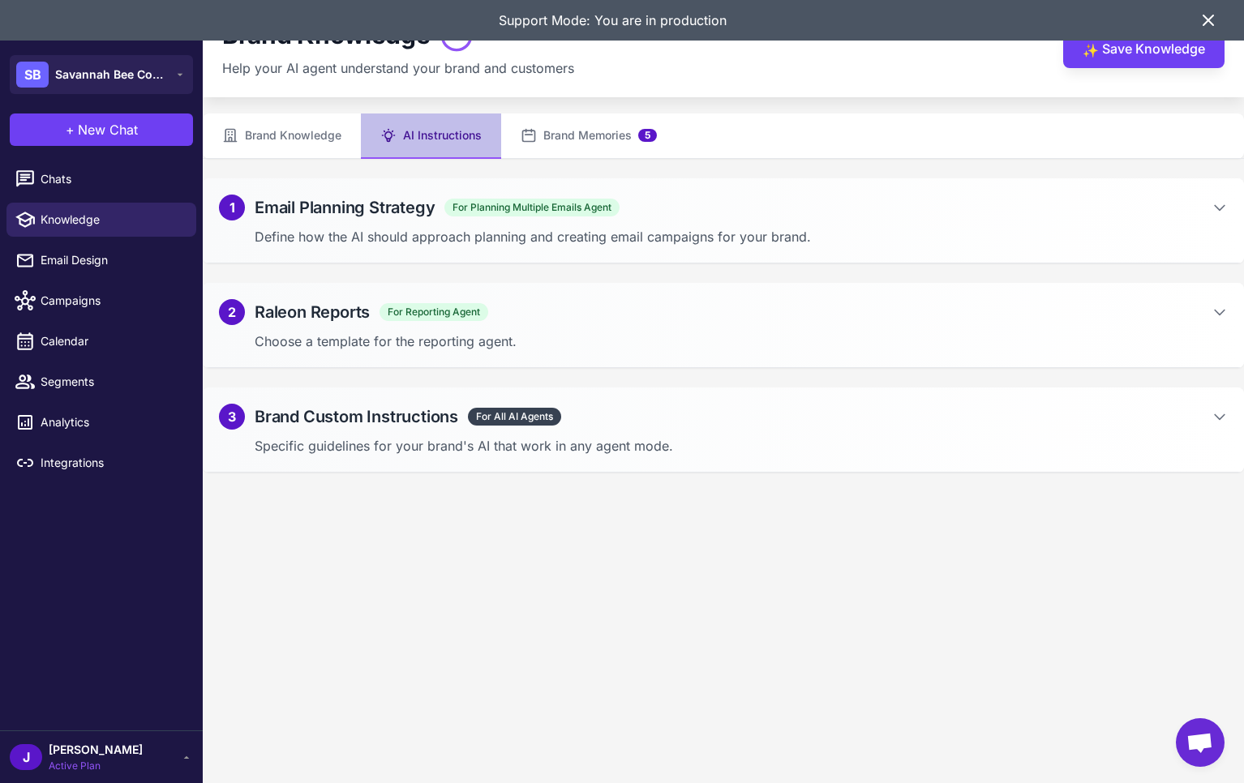
click at [366, 332] on p "Choose a template for the reporting agent." at bounding box center [741, 341] width 973 height 19
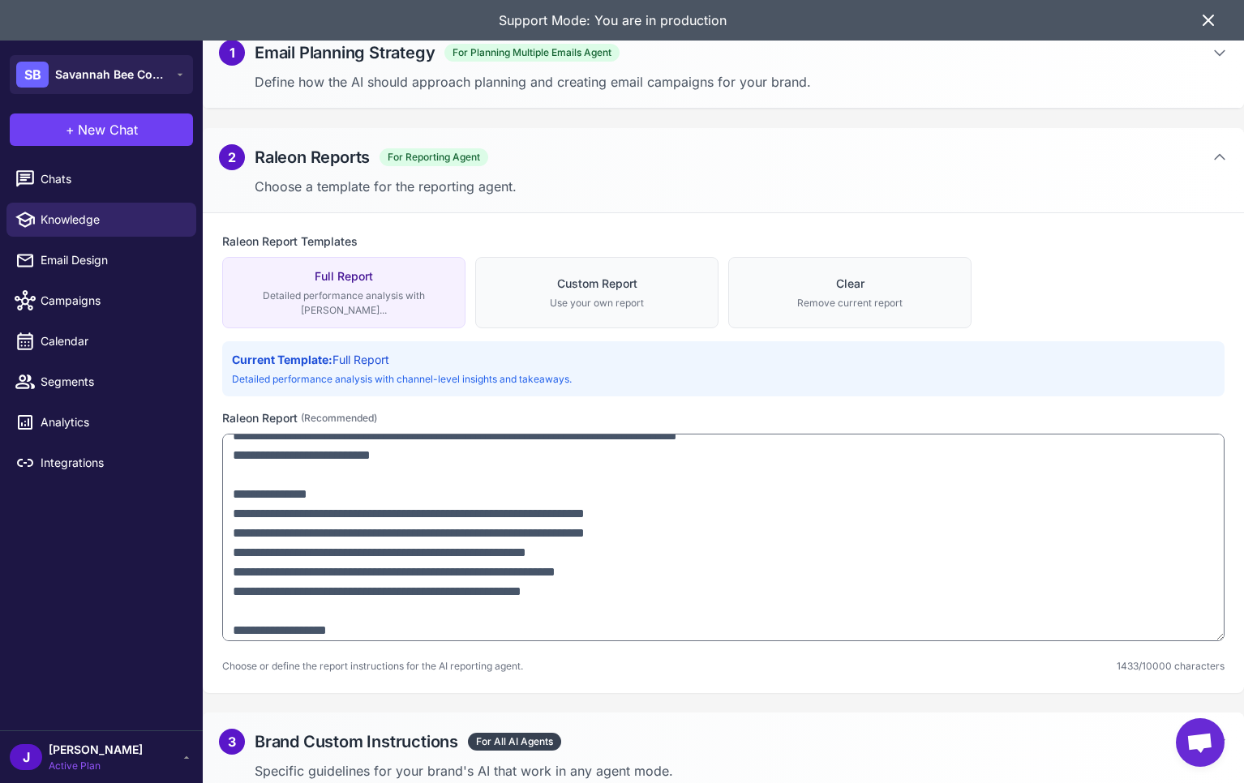
scroll to position [605, 0]
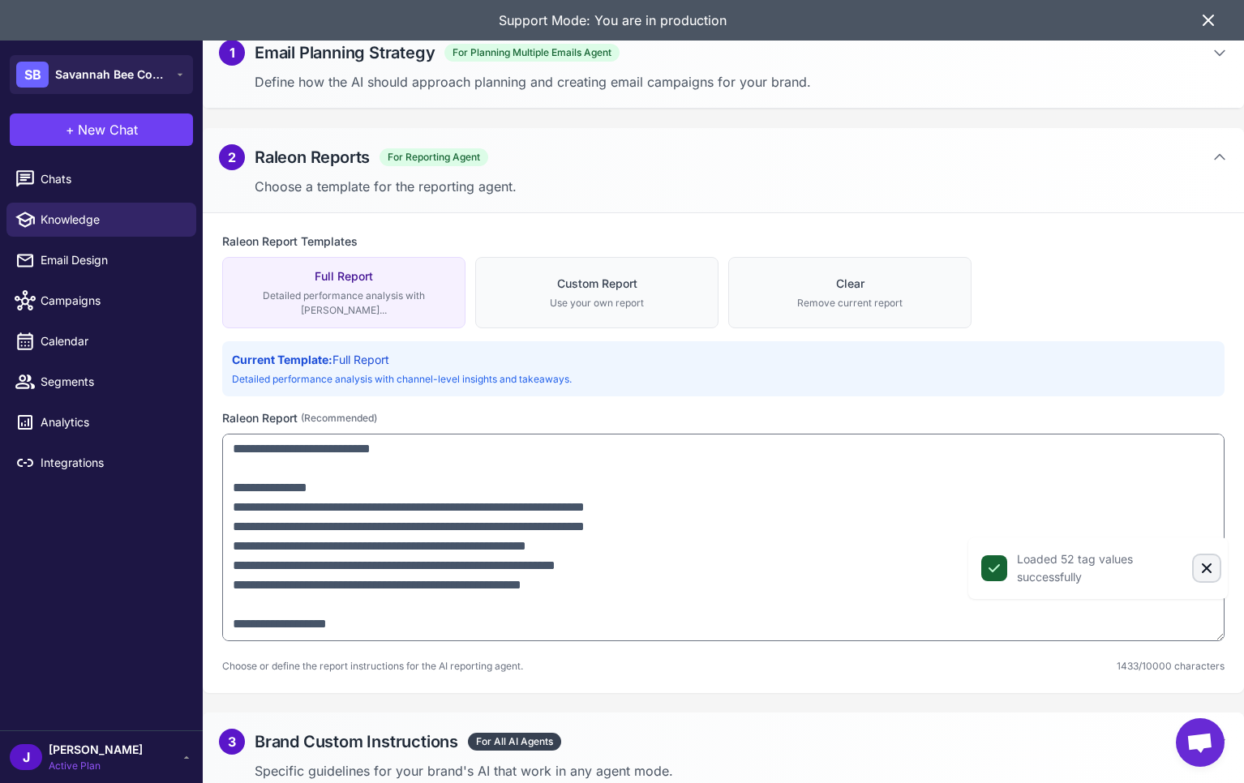
click at [1214, 567] on icon "Close" at bounding box center [1206, 568] width 16 height 16
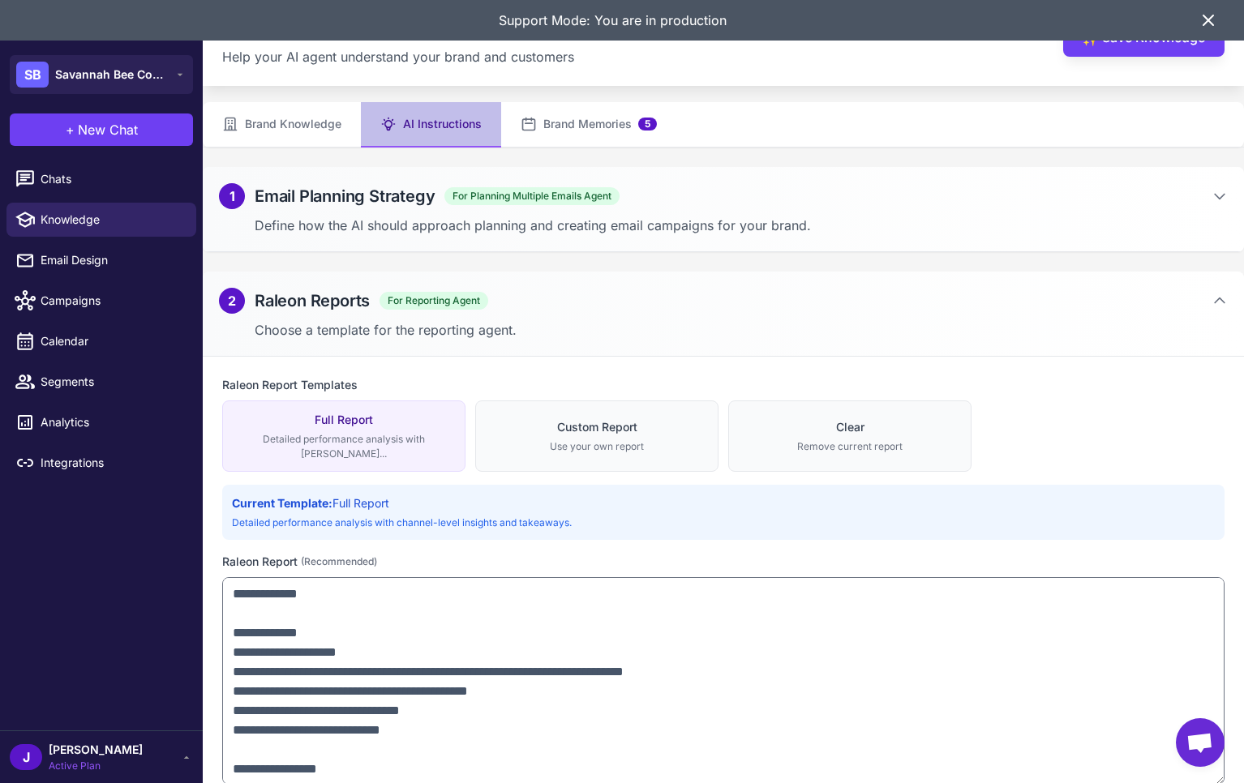
scroll to position [0, 0]
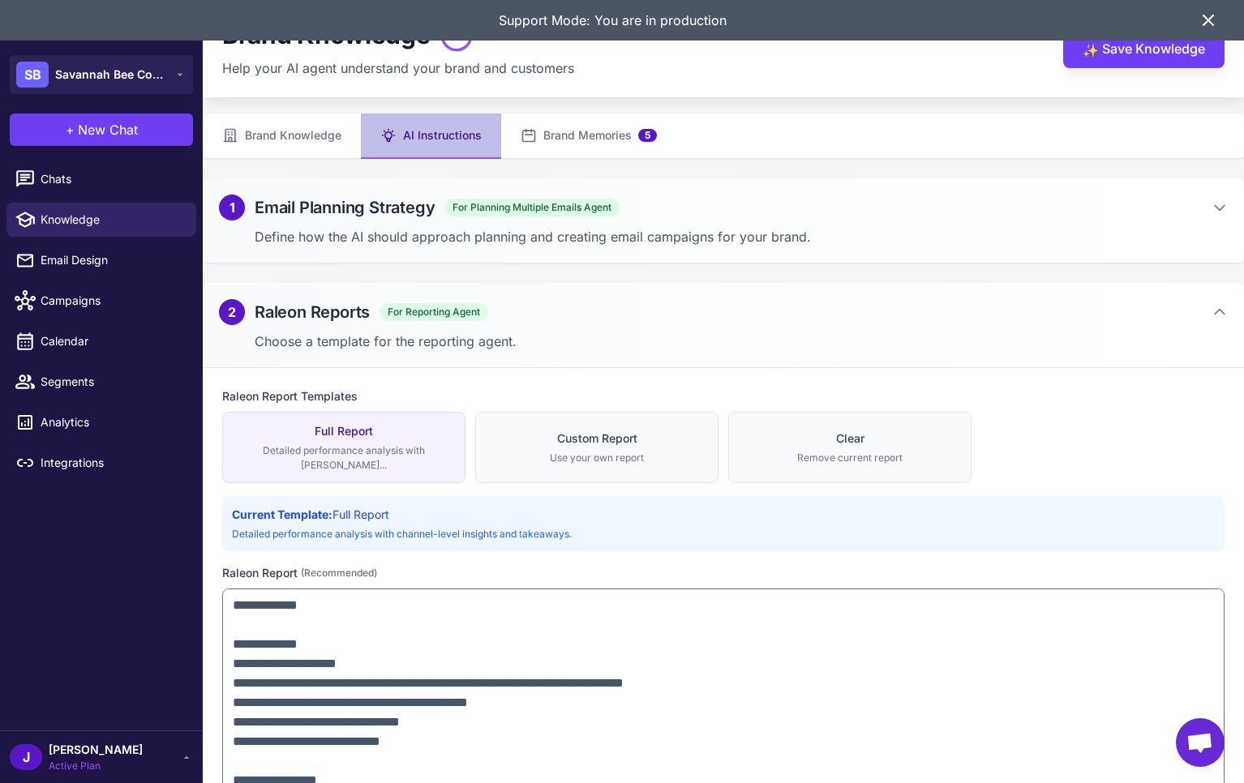
click at [1211, 18] on icon at bounding box center [1208, 20] width 10 height 10
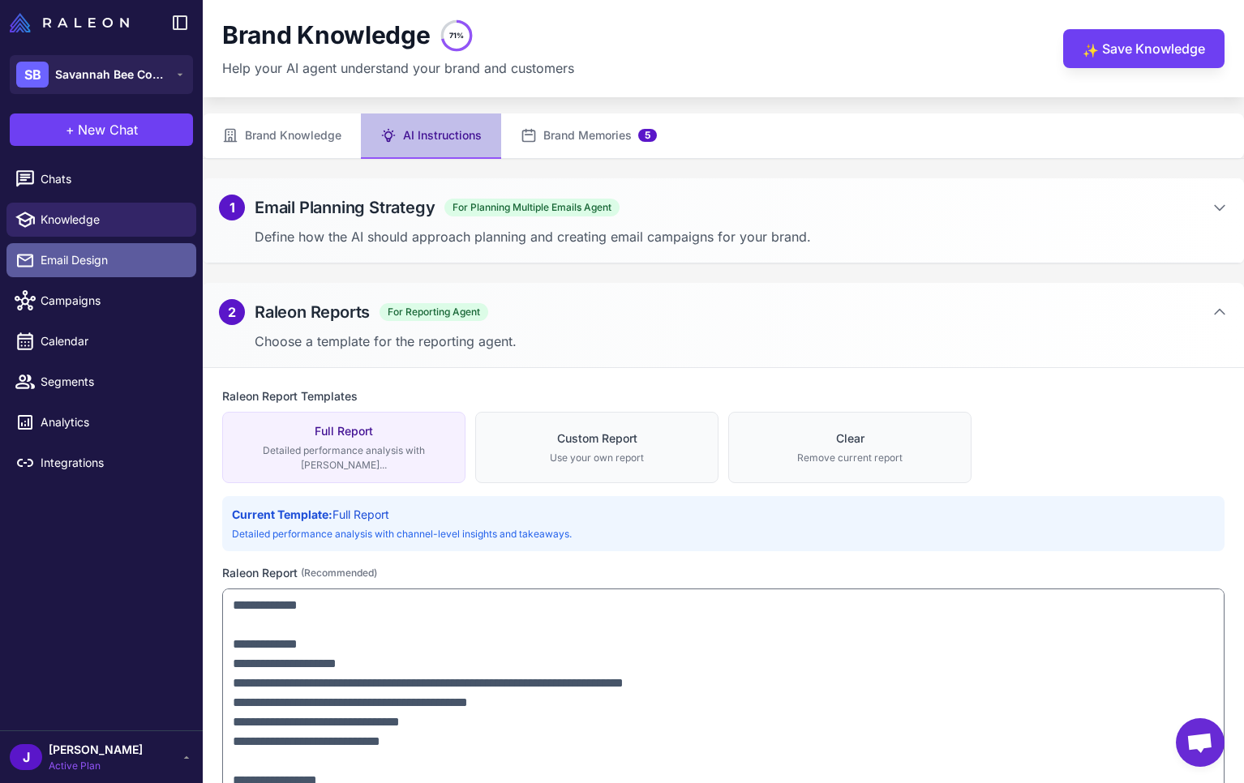
click at [79, 254] on span "Email Design" at bounding box center [112, 260] width 143 height 18
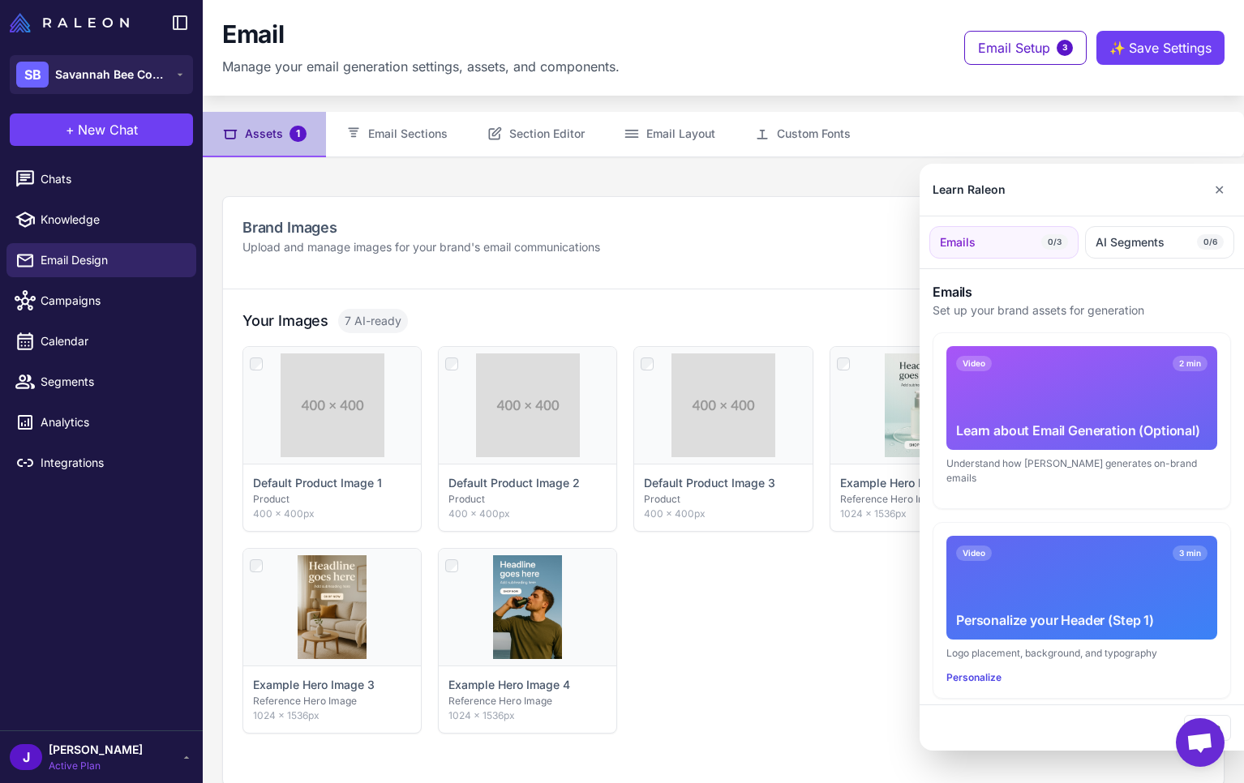
click at [88, 216] on div at bounding box center [622, 391] width 1244 height 783
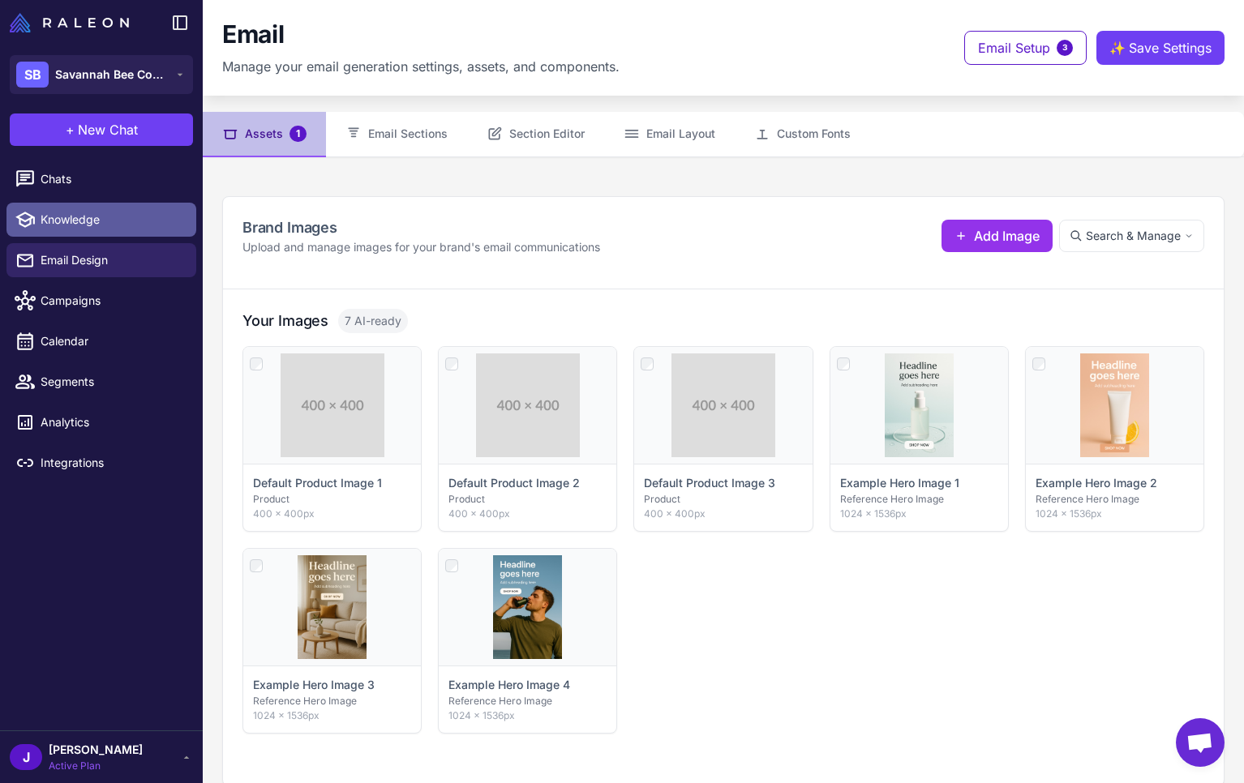
click at [87, 220] on span "Knowledge" at bounding box center [112, 220] width 143 height 18
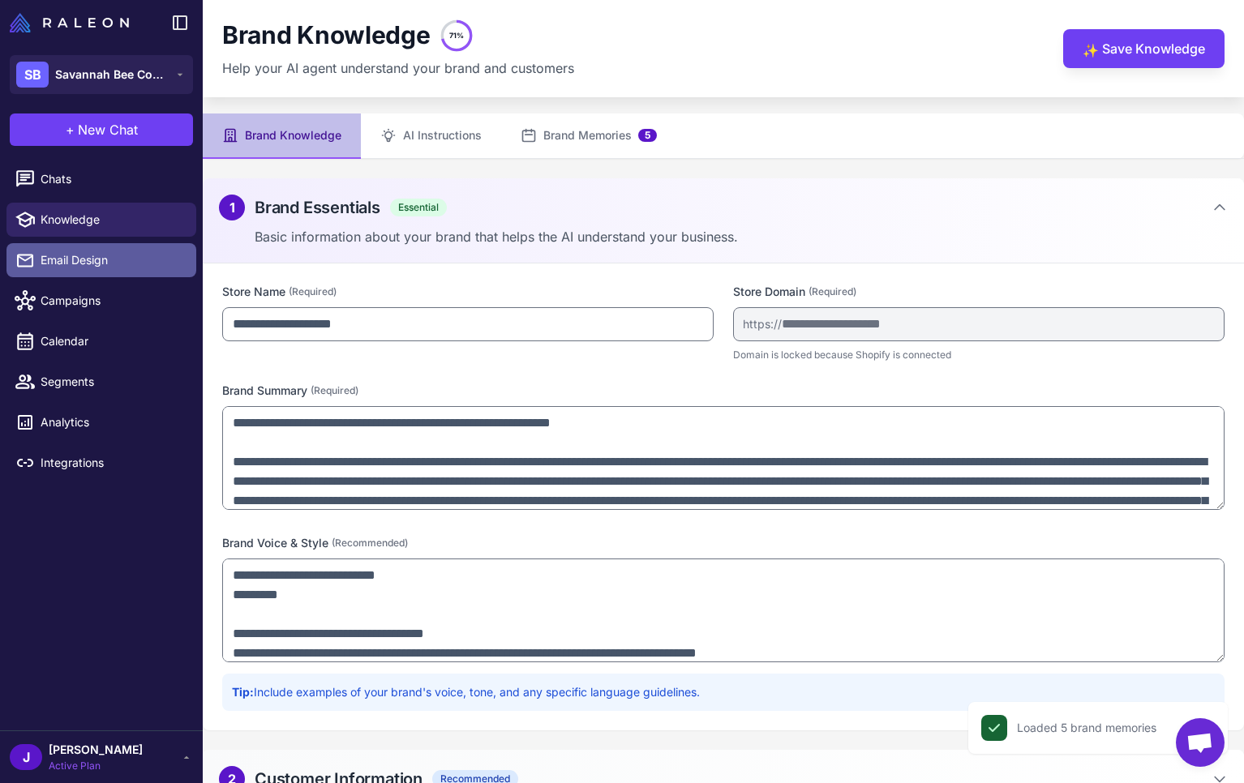
click at [72, 264] on span "Email Design" at bounding box center [112, 260] width 143 height 18
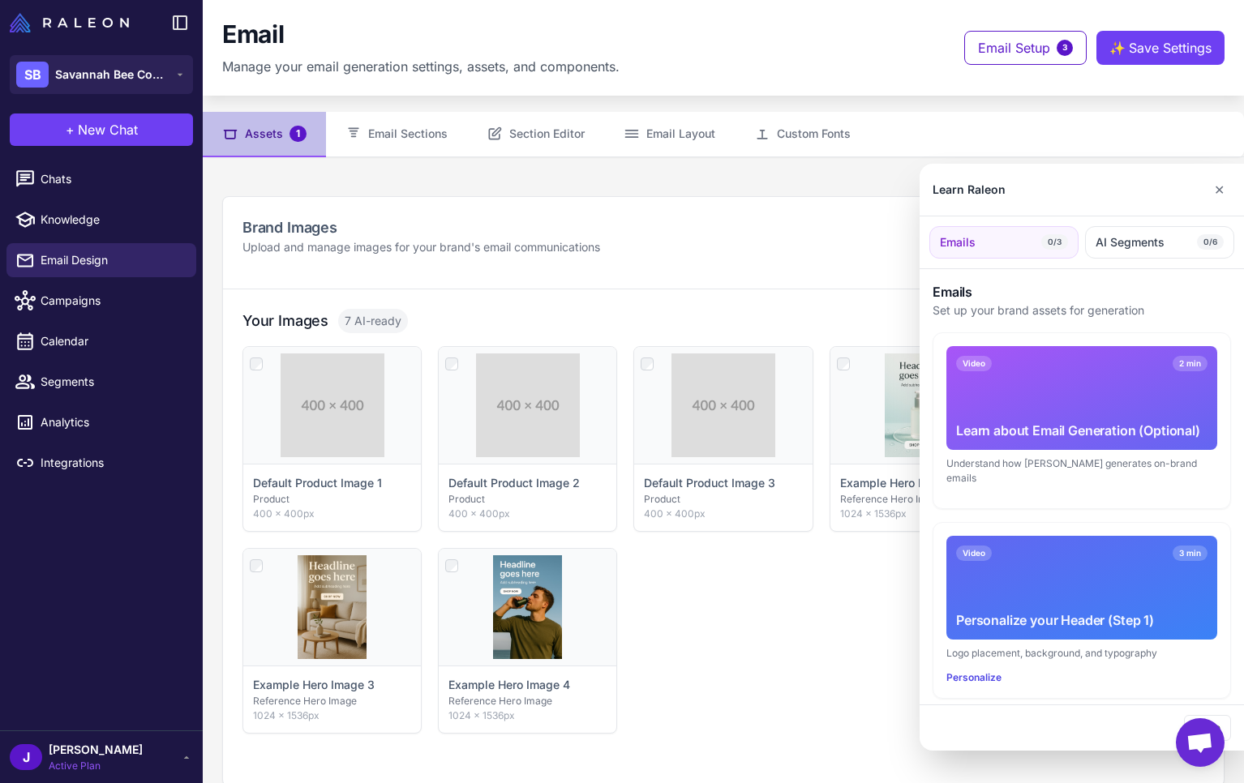
click at [417, 144] on div at bounding box center [622, 391] width 1244 height 783
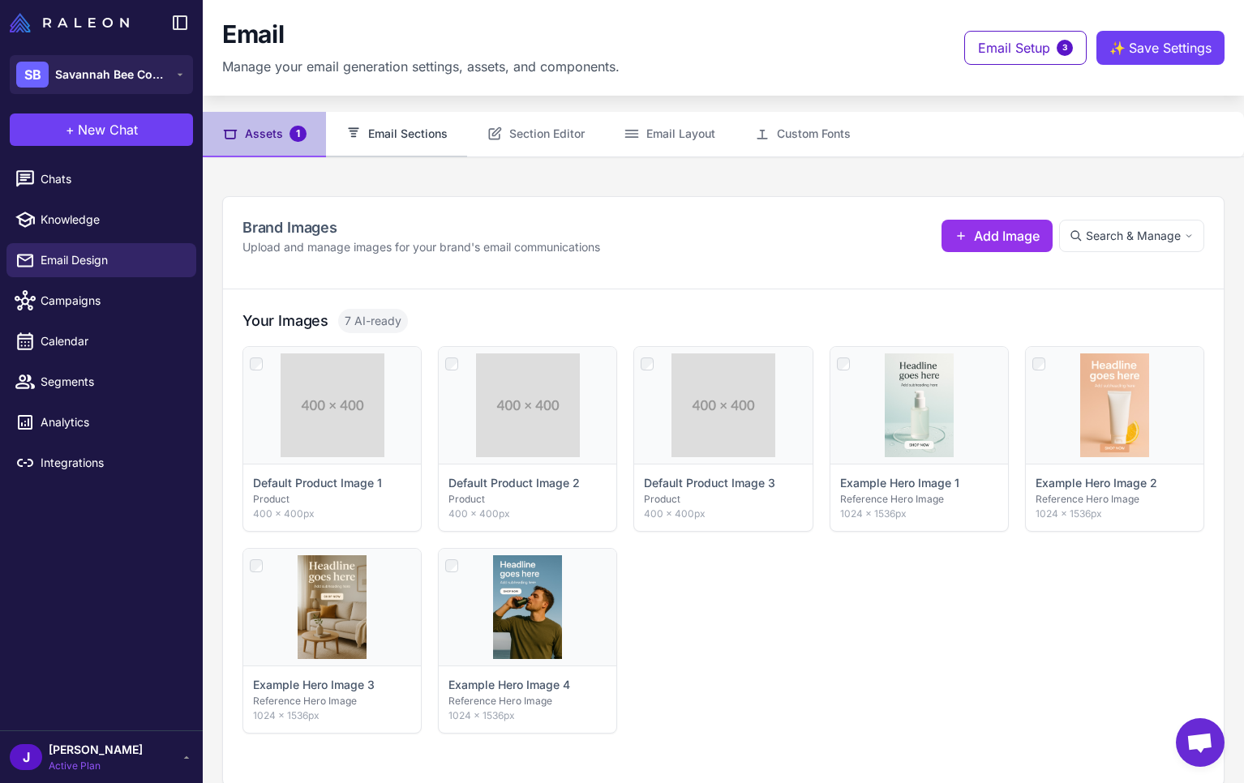
click at [411, 141] on button "Email Sections" at bounding box center [396, 134] width 141 height 45
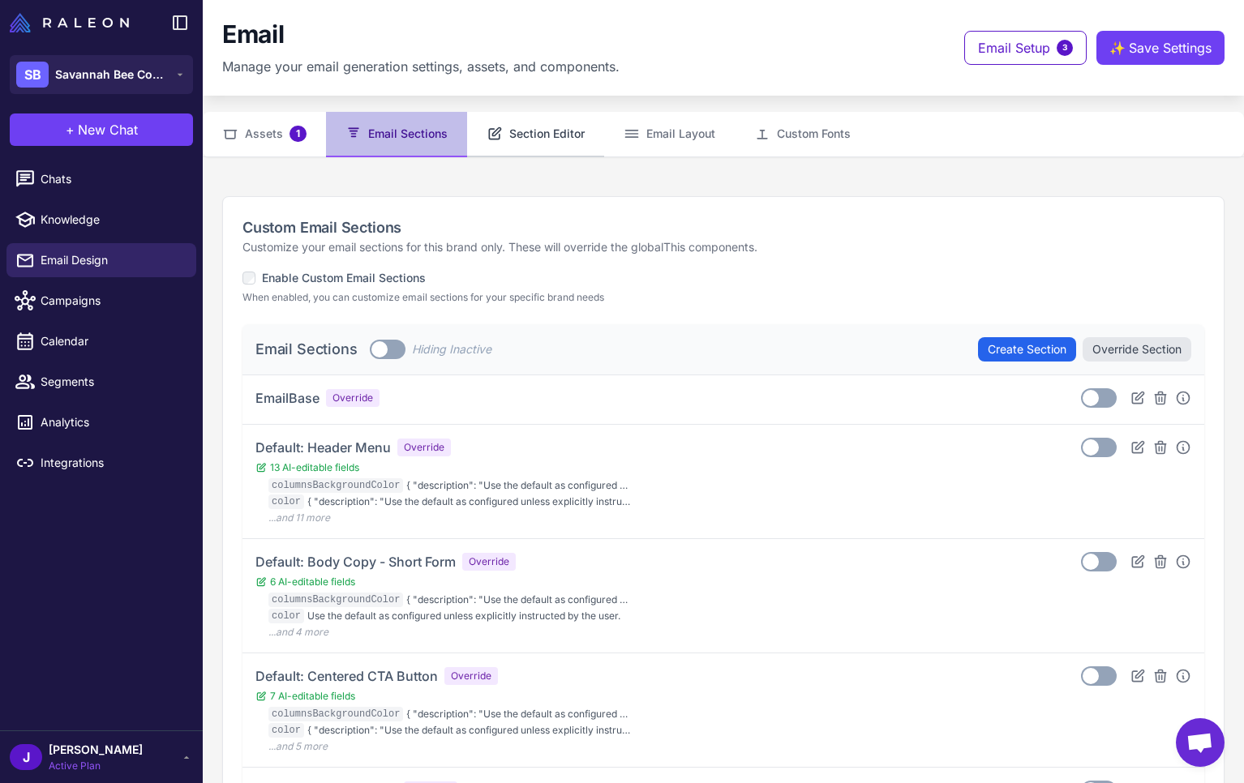
click at [551, 130] on button "Section Editor" at bounding box center [535, 134] width 137 height 45
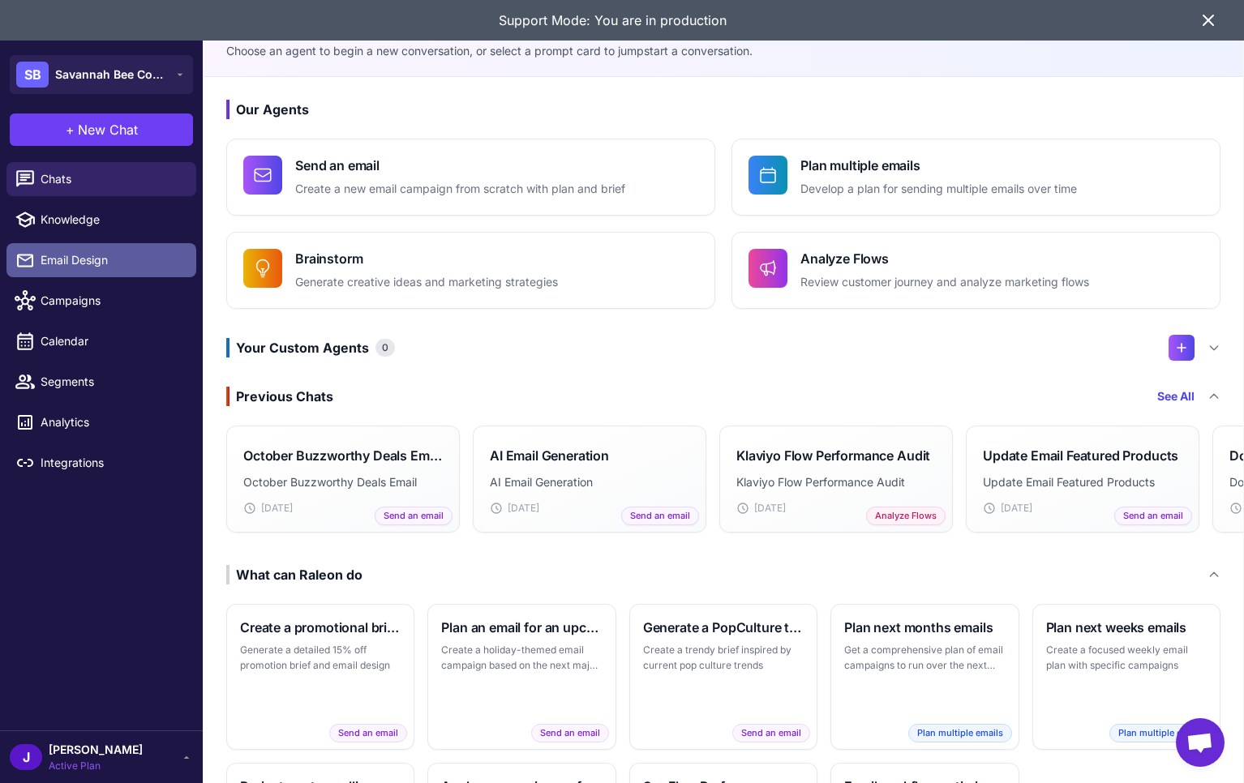
click at [85, 264] on span "Email Design" at bounding box center [112, 260] width 143 height 18
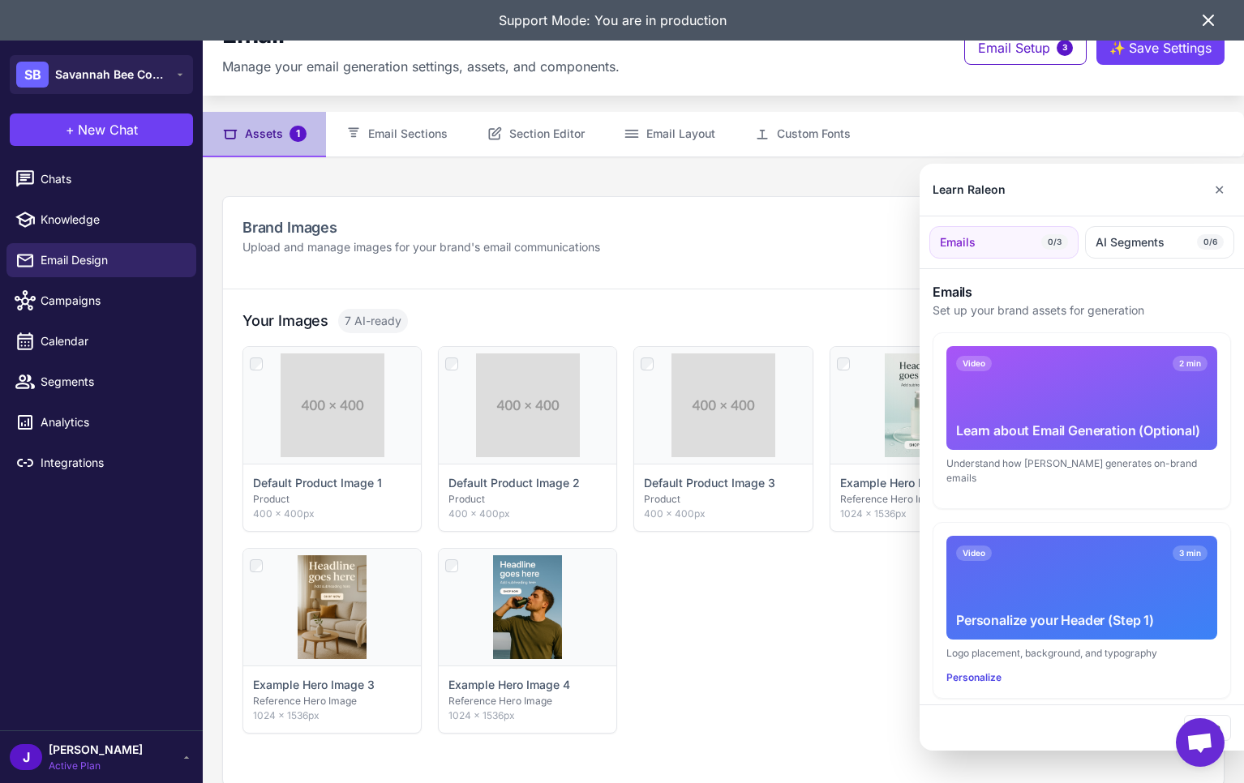
click at [686, 140] on div at bounding box center [622, 391] width 1244 height 783
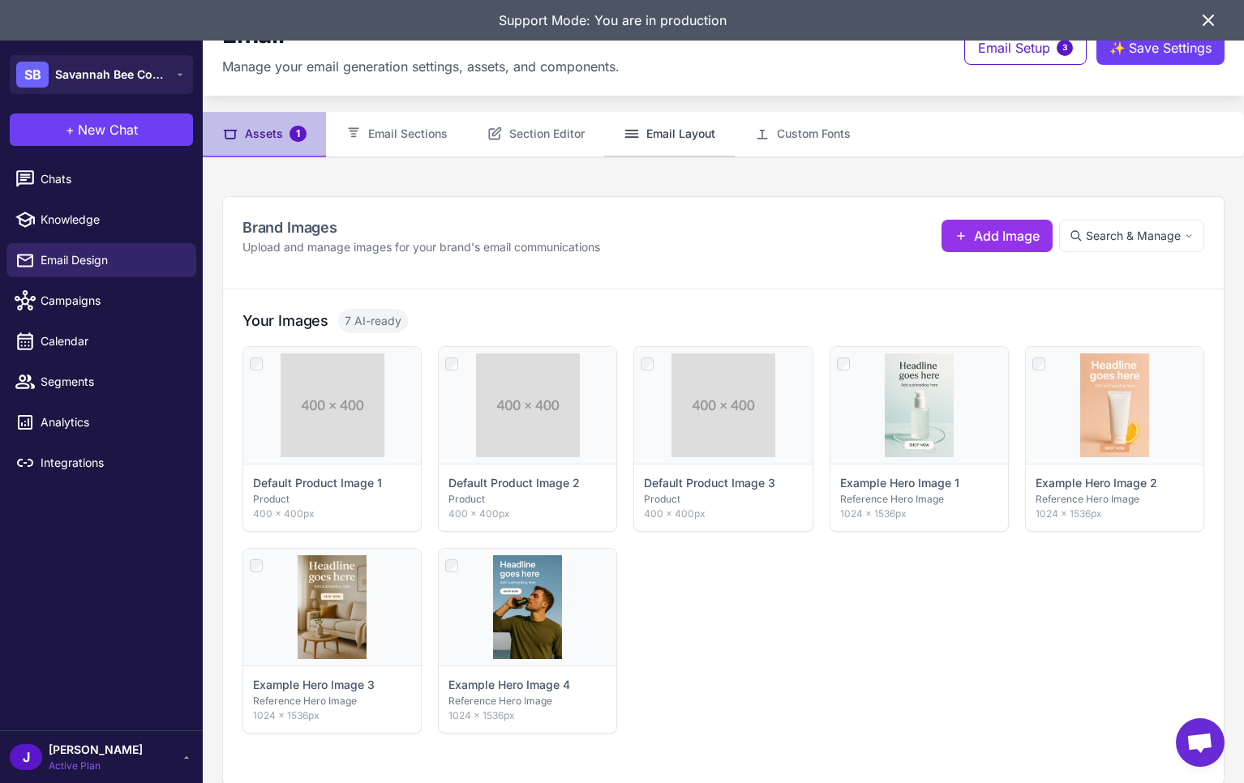
click at [681, 132] on button "Email Layout" at bounding box center [669, 134] width 131 height 45
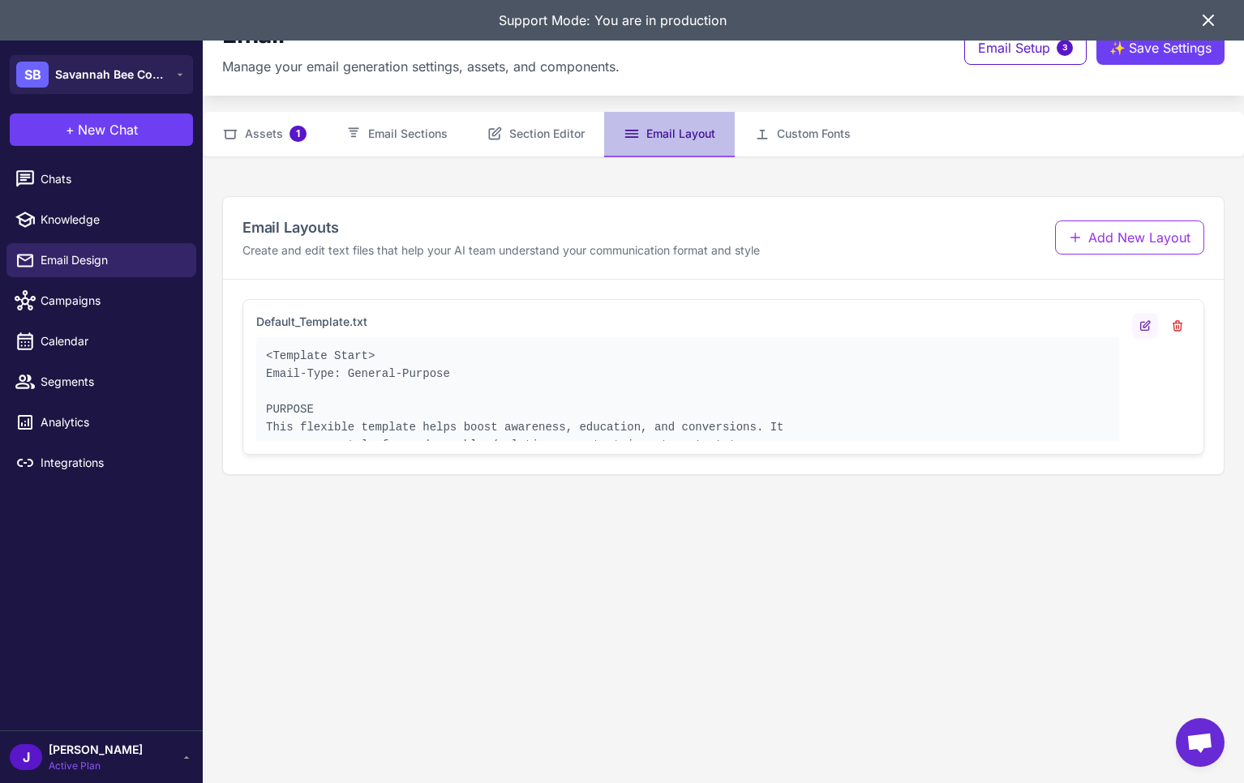
click at [1144, 327] on icon at bounding box center [1145, 325] width 9 height 9
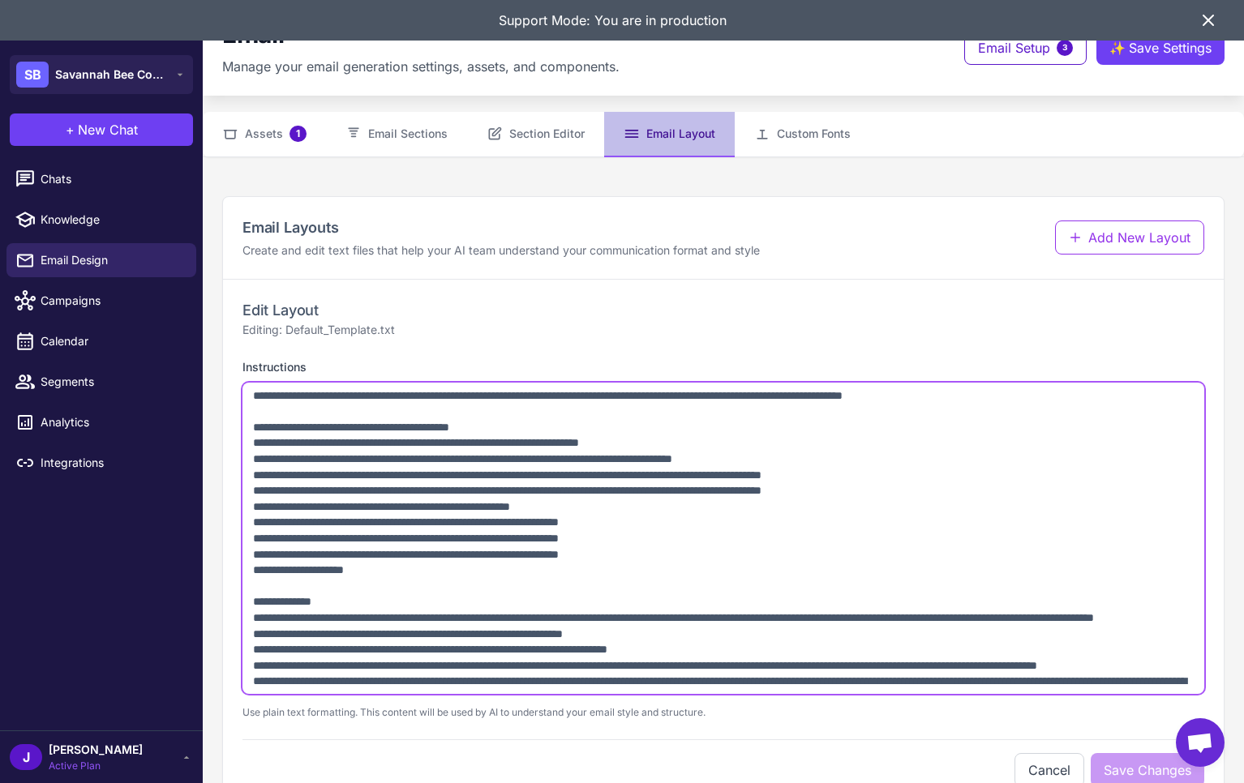
drag, startPoint x: 251, startPoint y: 395, endPoint x: 470, endPoint y: 683, distance: 361.6
click at [470, 683] on textarea "Instructions" at bounding box center [723, 538] width 962 height 311
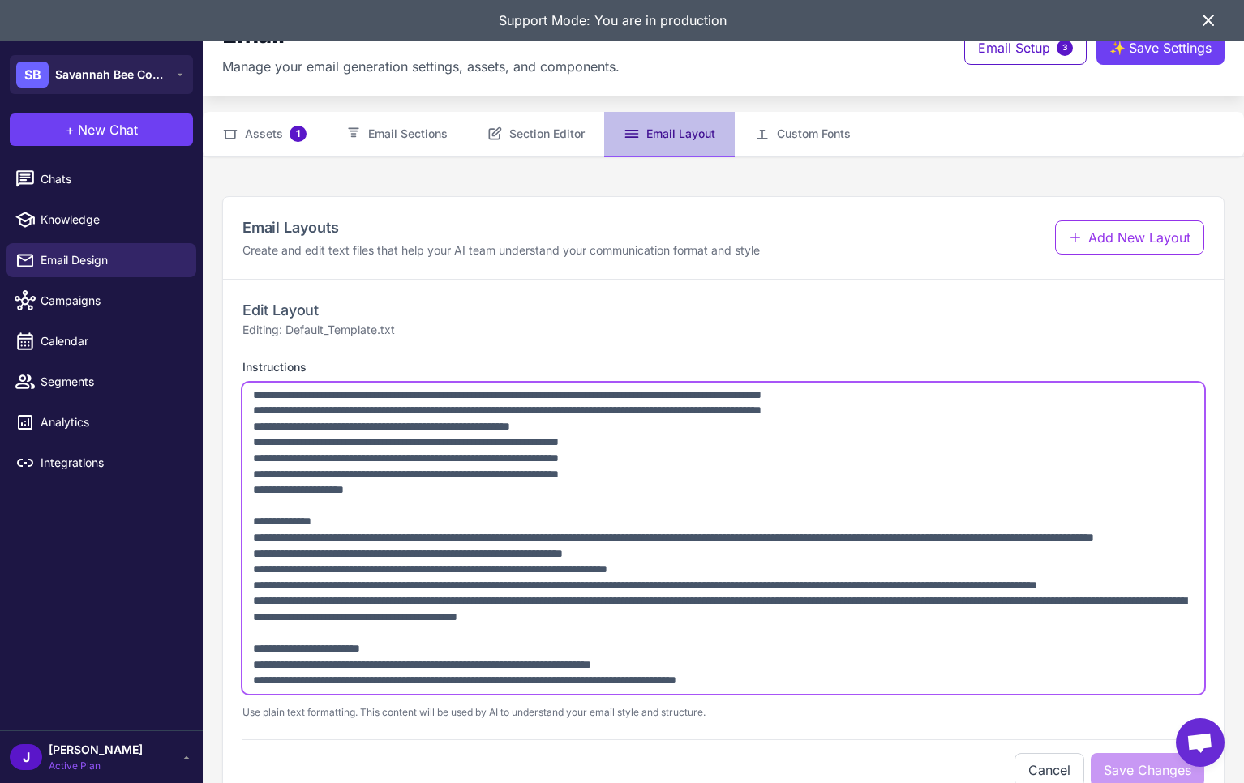
click at [419, 501] on textarea "Instructions" at bounding box center [723, 538] width 962 height 311
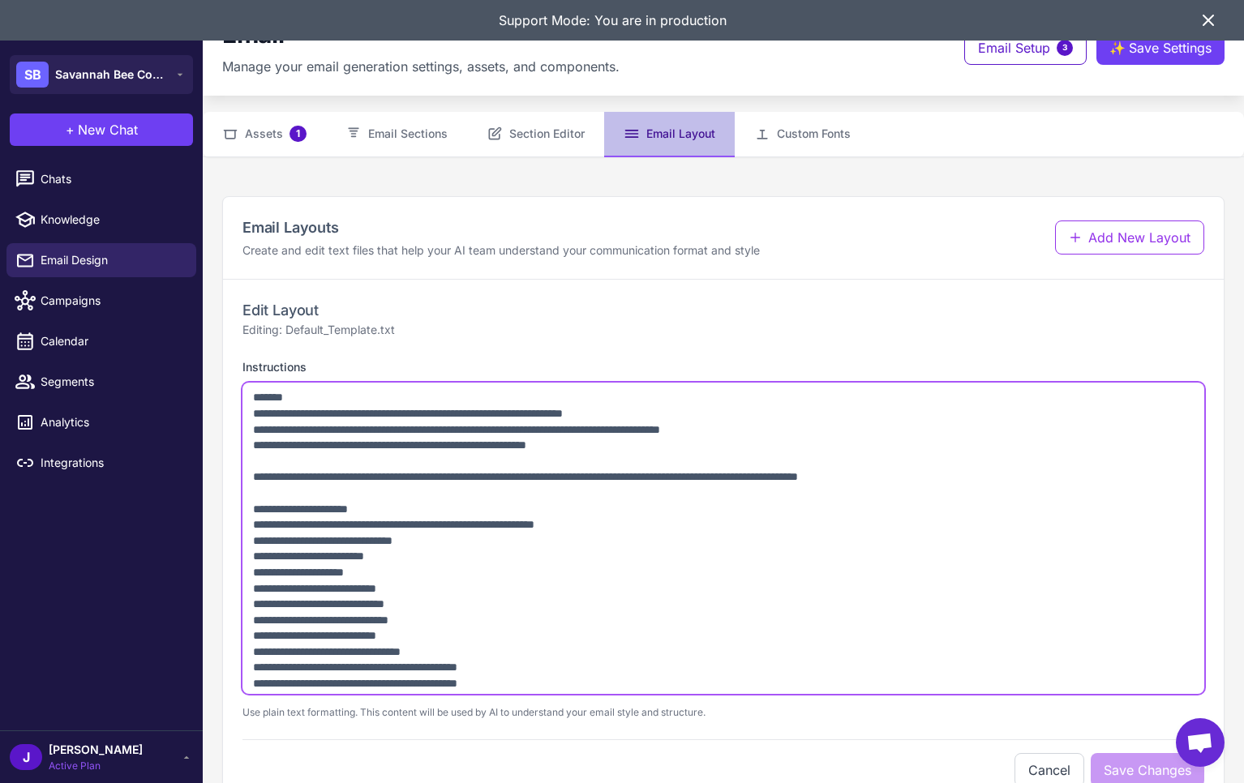
scroll to position [0, 0]
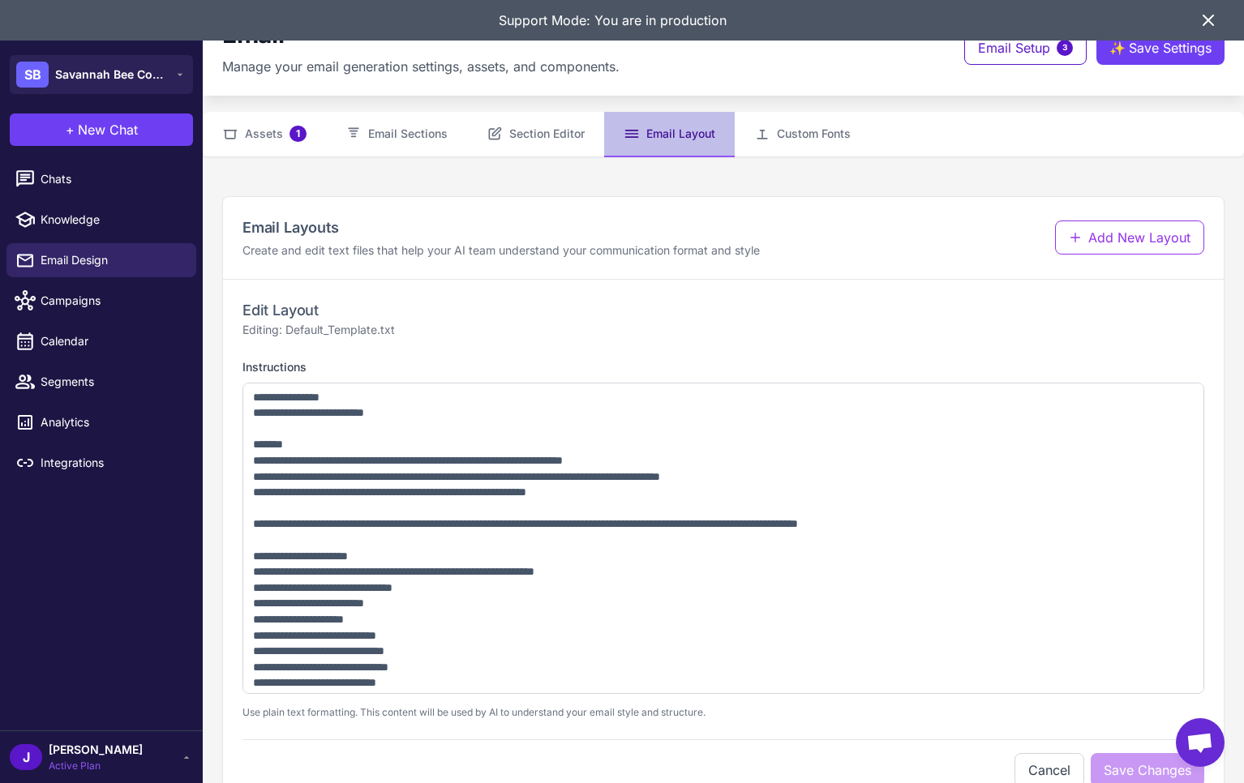
click at [337, 250] on p "Create and edit text files that help your AI team understand your communication…" at bounding box center [500, 251] width 517 height 18
click at [1215, 21] on icon at bounding box center [1207, 20] width 19 height 19
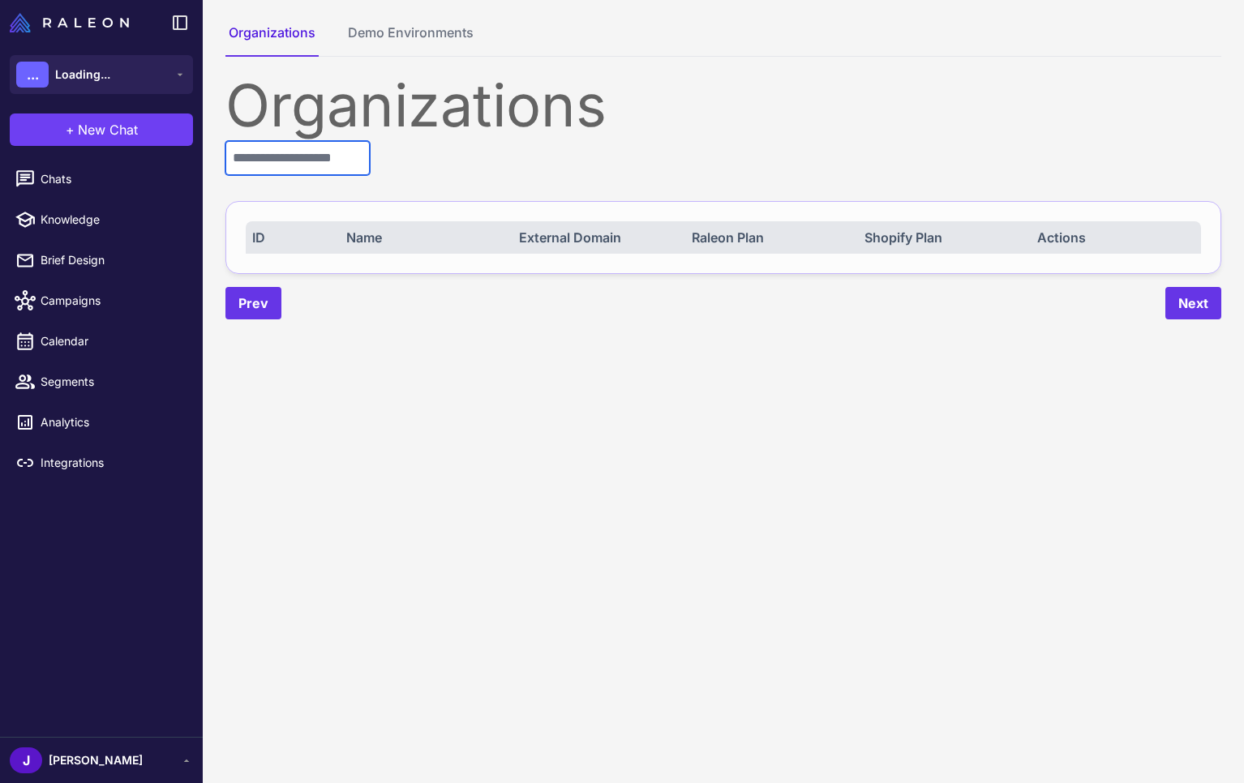
click at [336, 159] on input "text" at bounding box center [297, 158] width 144 height 34
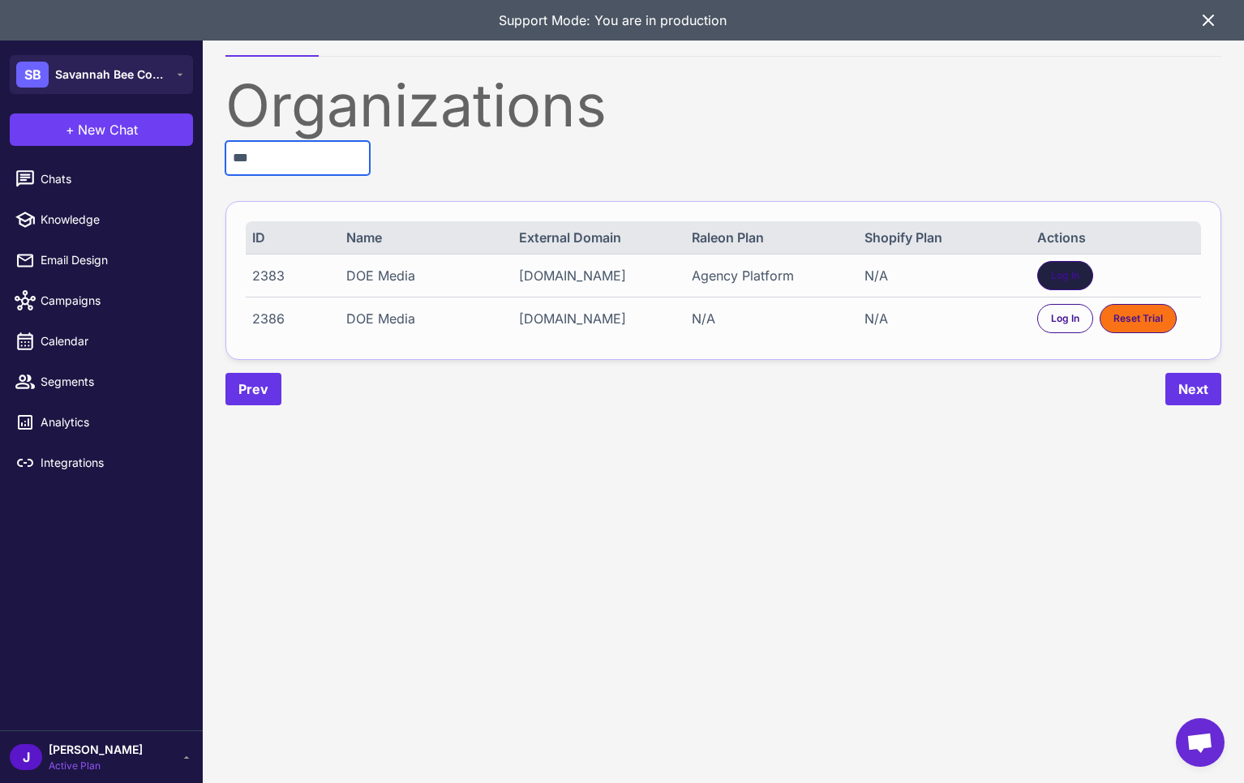
type input "***"
click at [1058, 283] on div "Log In" at bounding box center [1065, 275] width 56 height 29
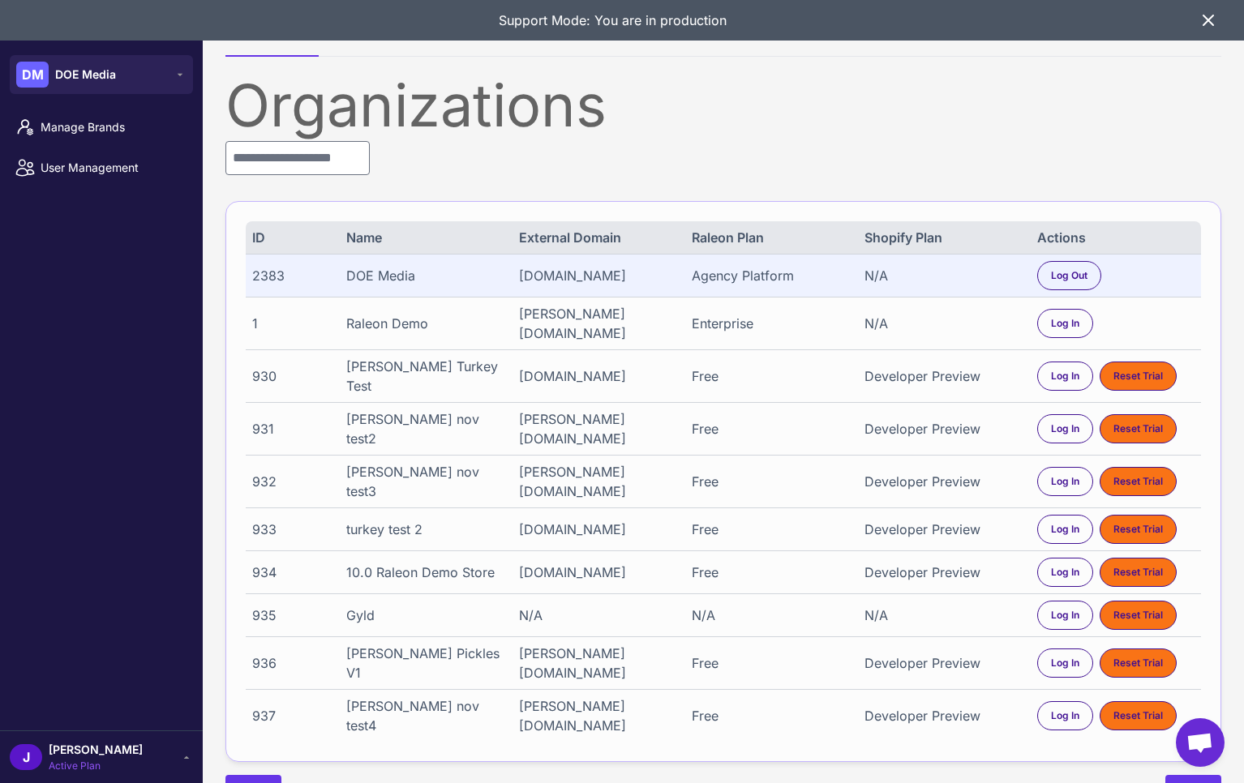
click at [77, 752] on span "[PERSON_NAME]" at bounding box center [96, 750] width 94 height 18
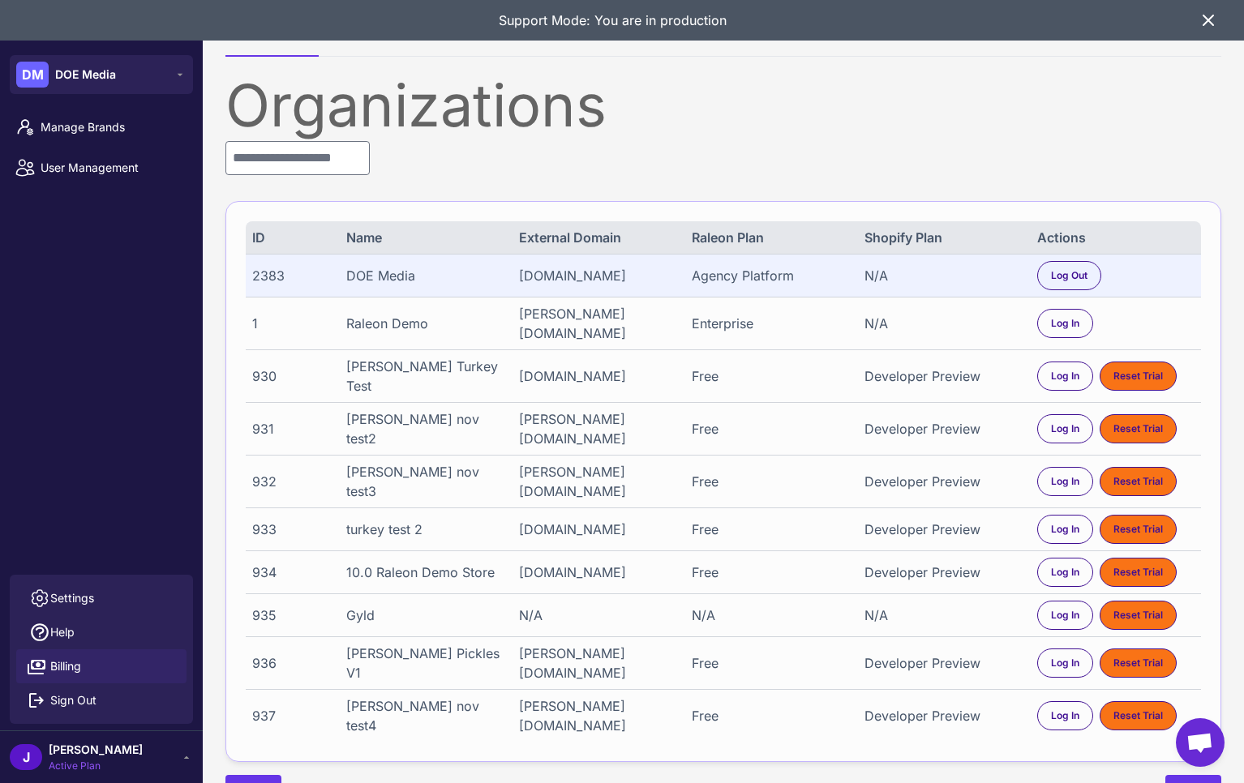
click at [65, 666] on span "Billing" at bounding box center [65, 667] width 31 height 18
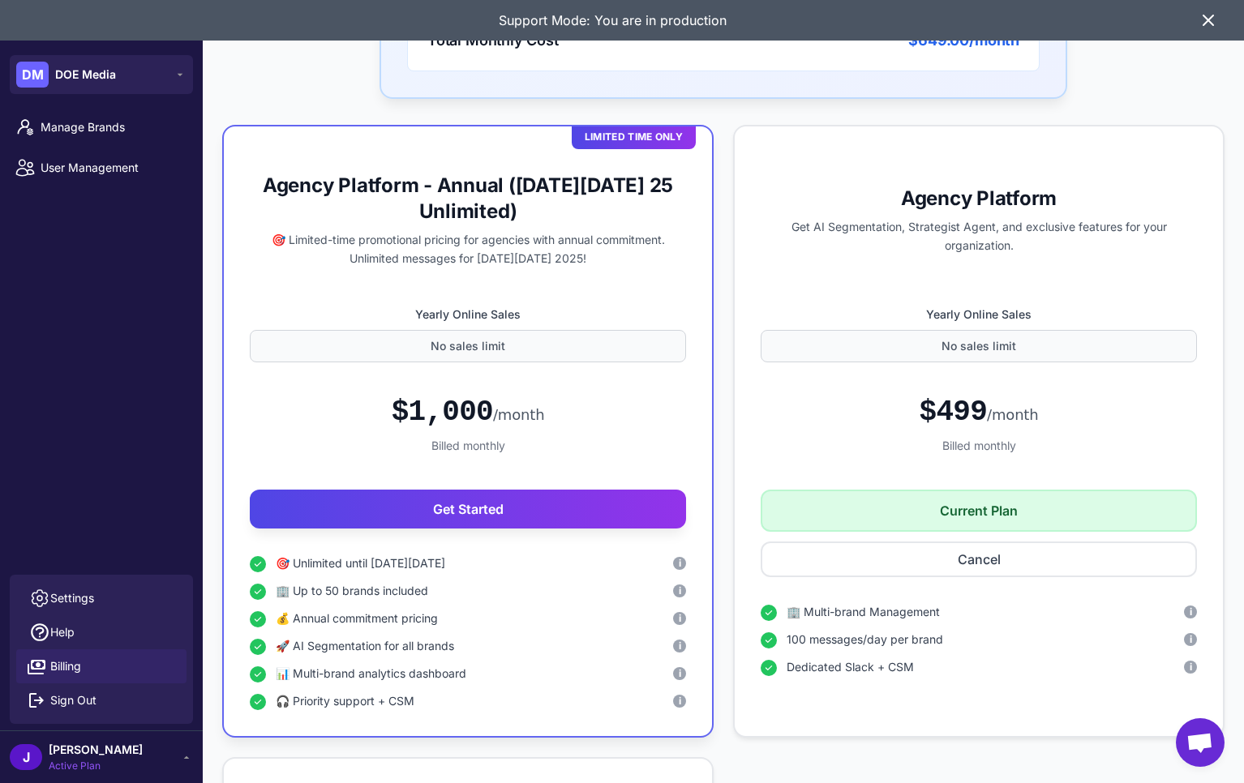
scroll to position [724, 0]
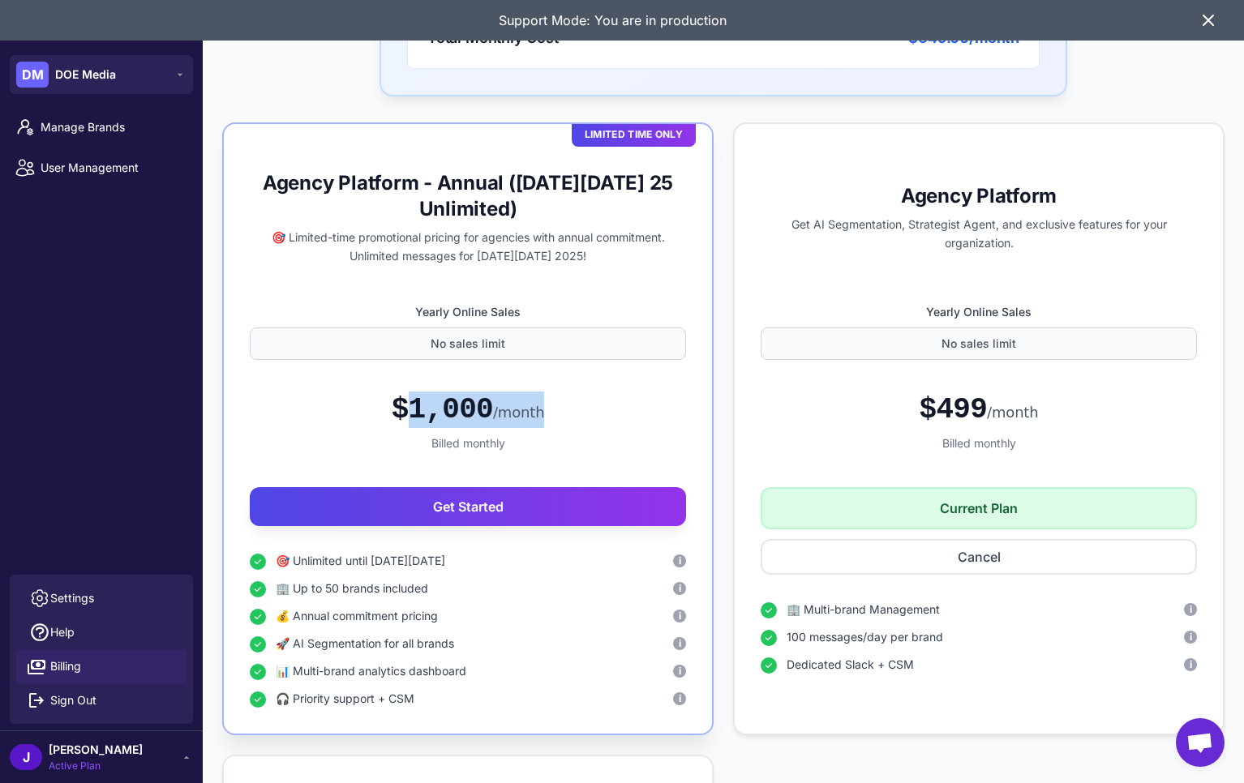
drag, startPoint x: 394, startPoint y: 413, endPoint x: 570, endPoint y: 413, distance: 175.9
click at [570, 413] on div "$1,000 /month" at bounding box center [468, 410] width 436 height 36
click at [459, 405] on div "$1,000 /month" at bounding box center [468, 410] width 153 height 36
drag, startPoint x: 396, startPoint y: 414, endPoint x: 628, endPoint y: 425, distance: 232.1
click at [628, 425] on div "$1,000 /month" at bounding box center [468, 410] width 436 height 36
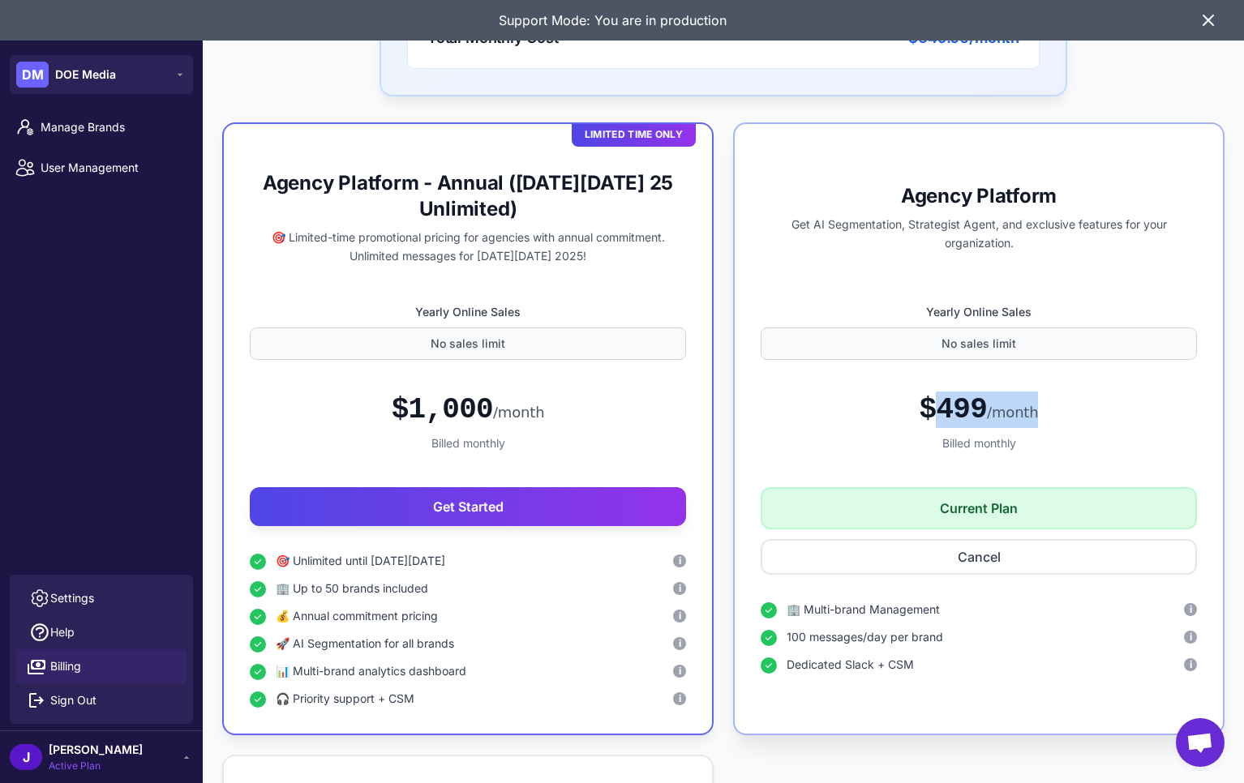
drag, startPoint x: 919, startPoint y: 413, endPoint x: 1104, endPoint y: 412, distance: 184.9
click at [1104, 412] on div "$499 /month" at bounding box center [979, 410] width 436 height 36
click at [945, 409] on div "$499 /month" at bounding box center [978, 410] width 119 height 36
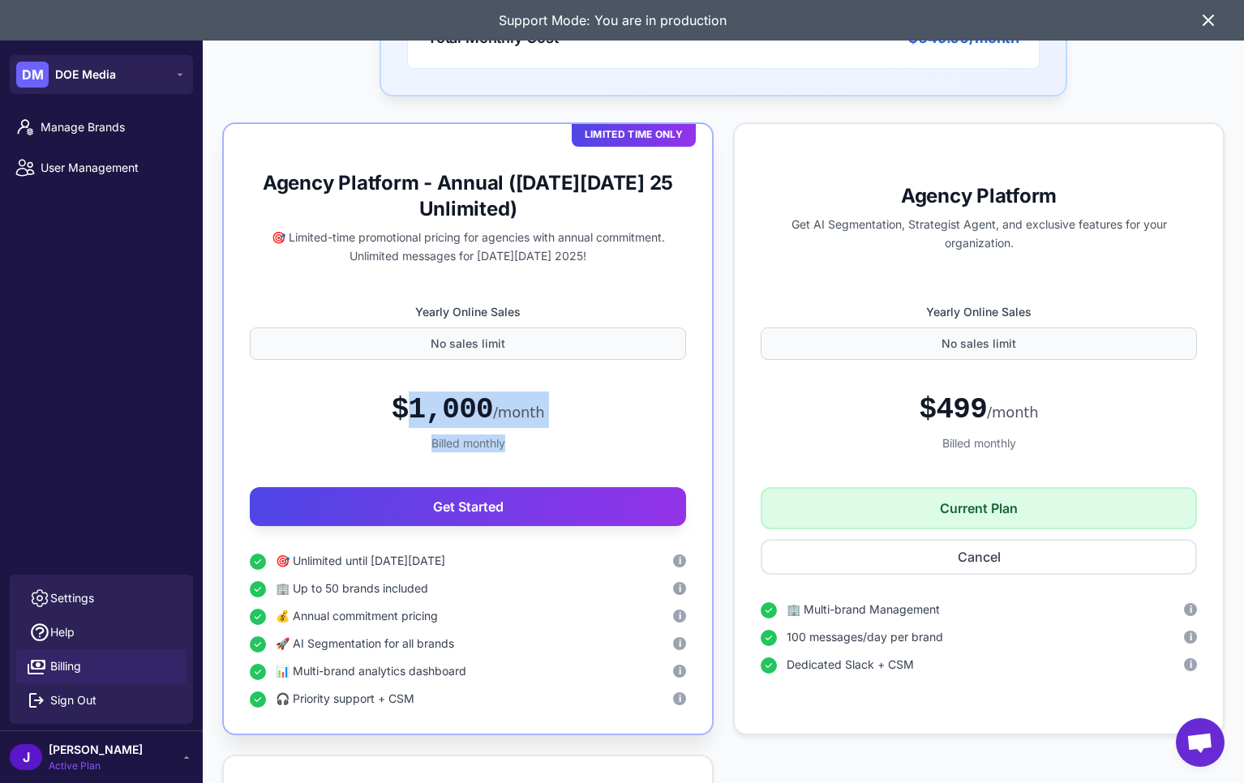
drag, startPoint x: 393, startPoint y: 401, endPoint x: 655, endPoint y: 437, distance: 264.4
click at [655, 437] on div "$1,000 /month Billed monthly" at bounding box center [468, 423] width 436 height 78
click at [466, 405] on div "$1,000 /month" at bounding box center [468, 410] width 153 height 36
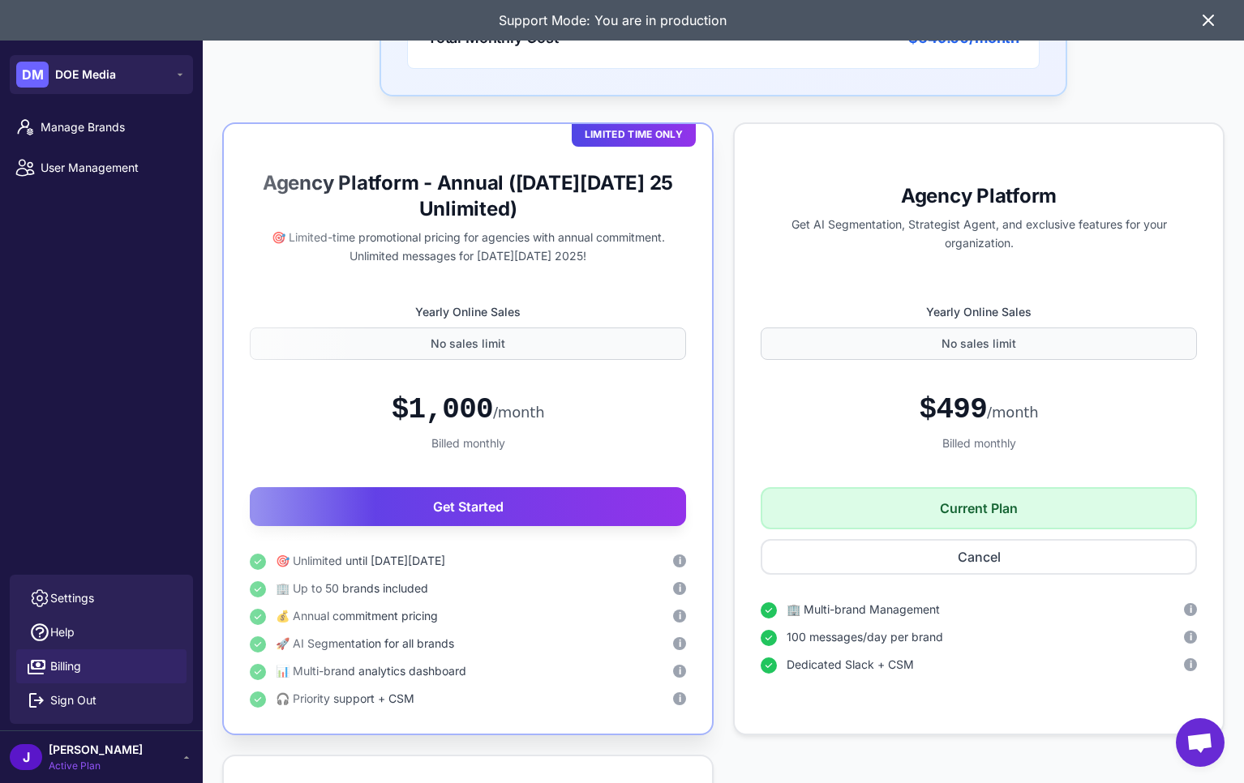
click at [466, 405] on div "$1,000 /month" at bounding box center [468, 410] width 153 height 36
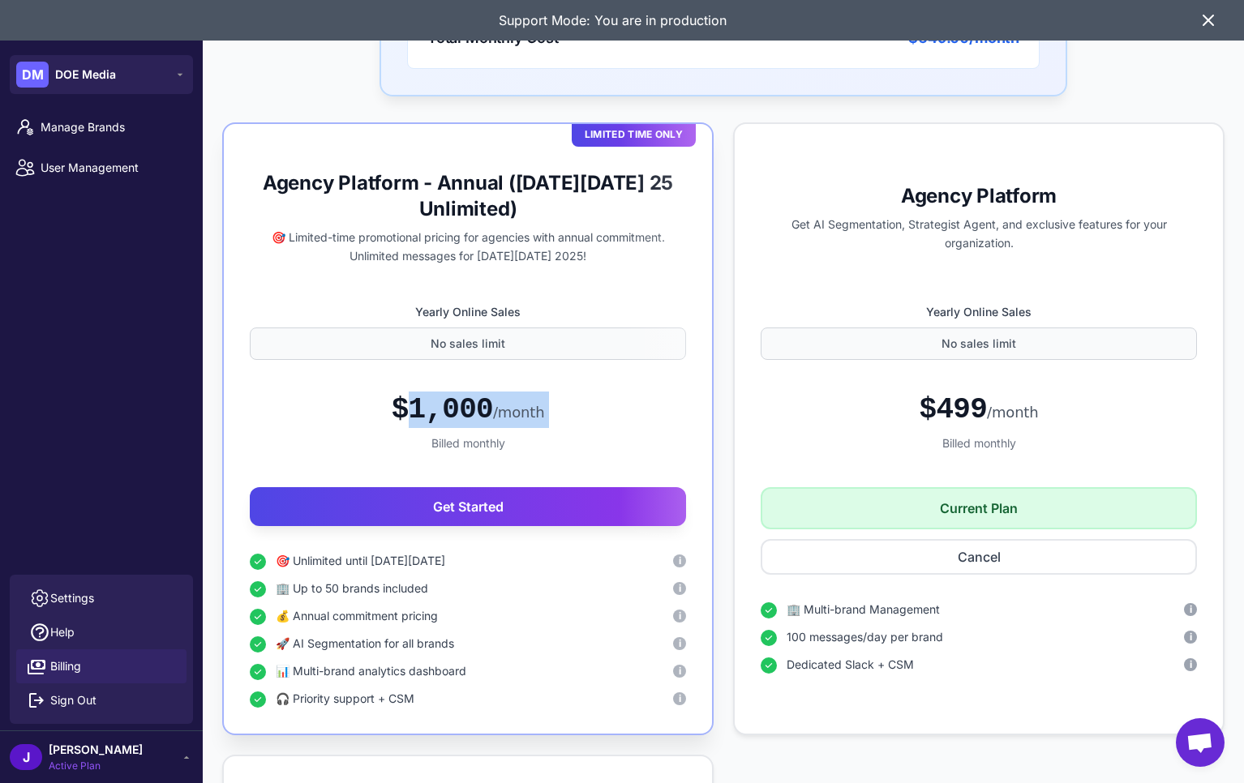
click at [485, 416] on div "$1,000 /month" at bounding box center [468, 410] width 153 height 36
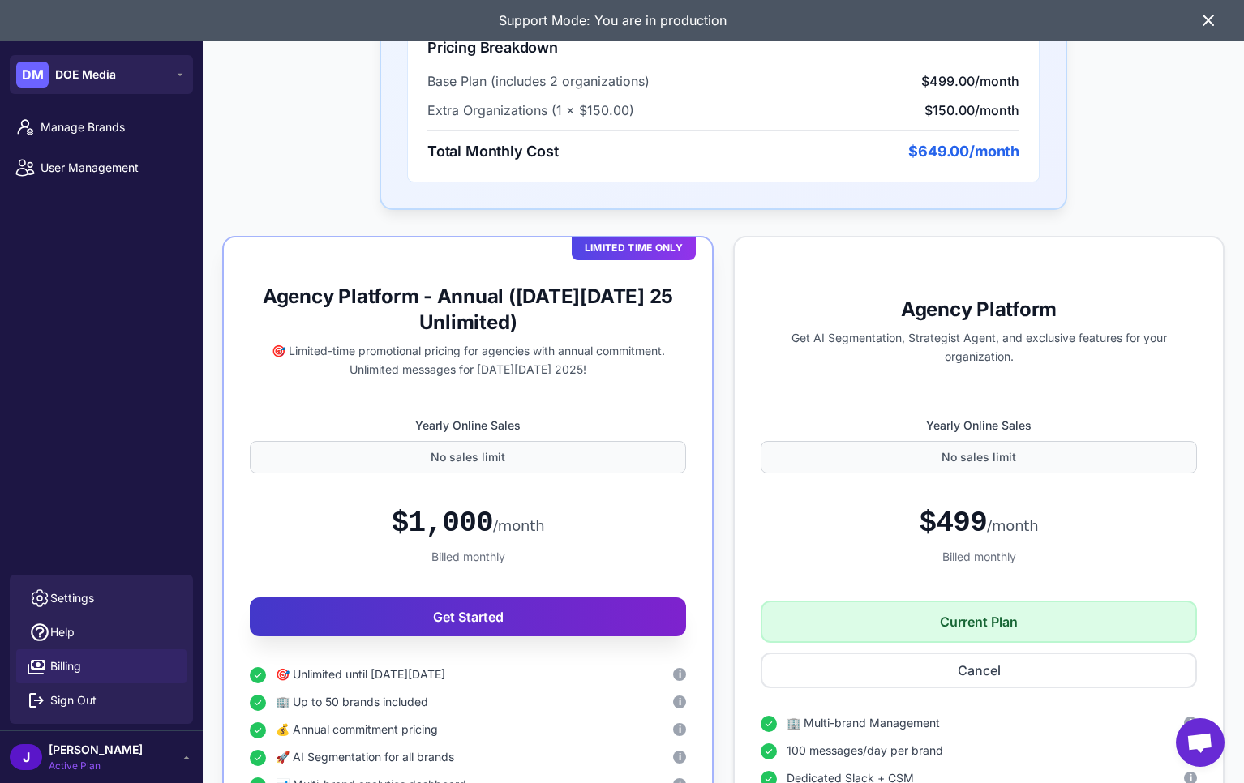
scroll to position [605, 0]
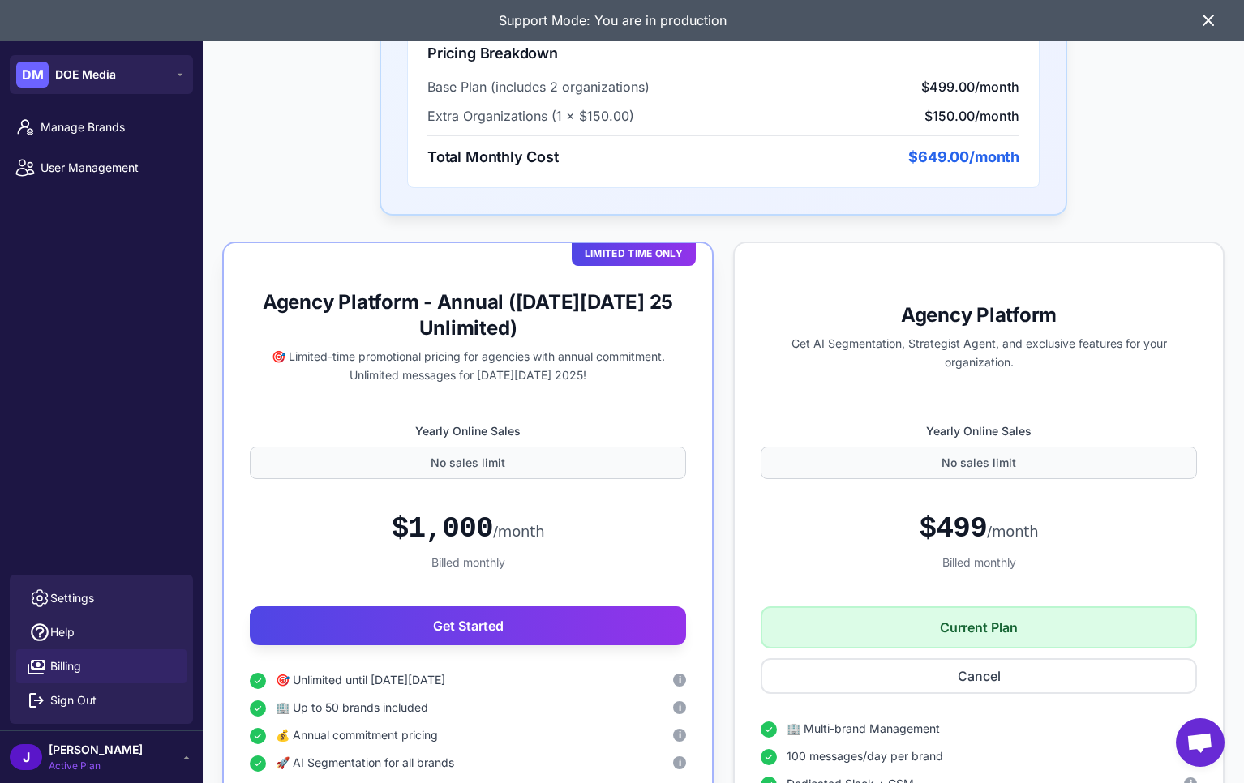
click at [606, 512] on div "$1,000 /month" at bounding box center [468, 529] width 436 height 36
click at [1218, 12] on div "Support Mode: You are in production" at bounding box center [622, 20] width 1244 height 41
click at [1212, 20] on icon at bounding box center [1207, 20] width 19 height 19
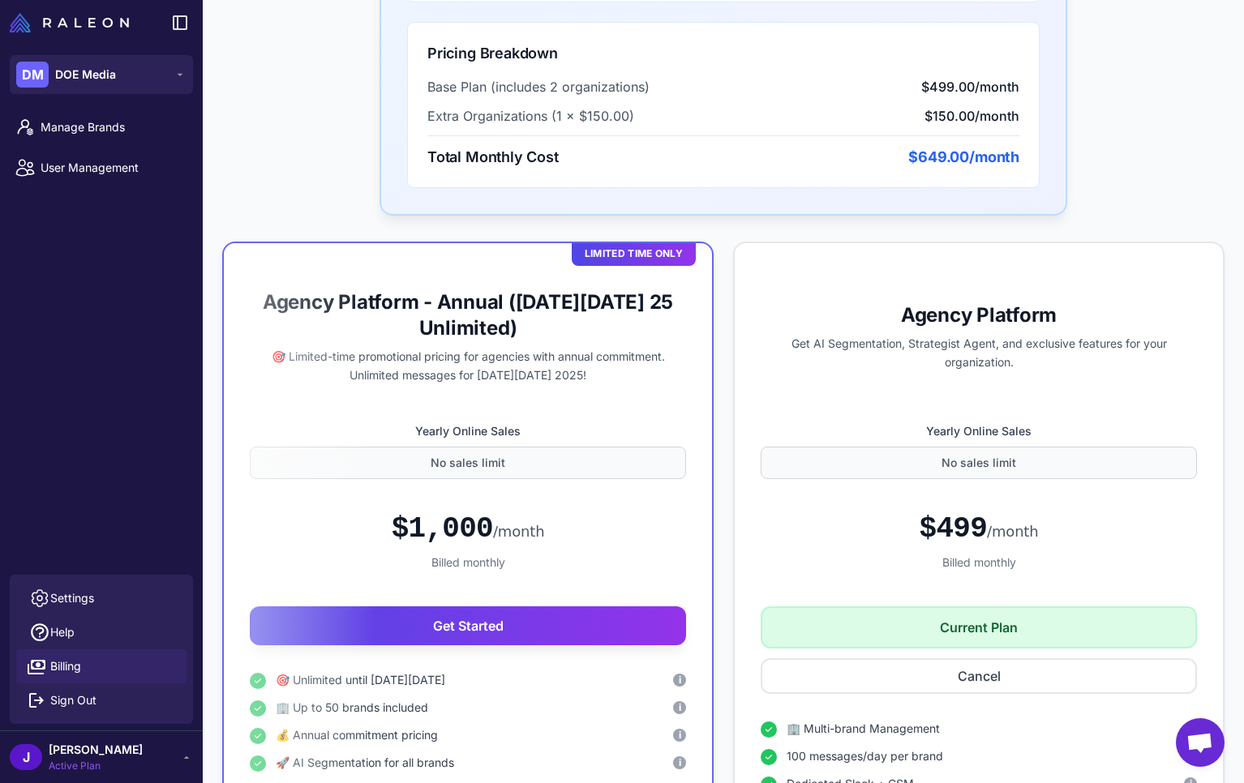
click at [1121, 193] on div "Agency Platform Subscription Your current subscription details and organization…" at bounding box center [723, 591] width 1041 height 1682
